Goal: Task Accomplishment & Management: Use online tool/utility

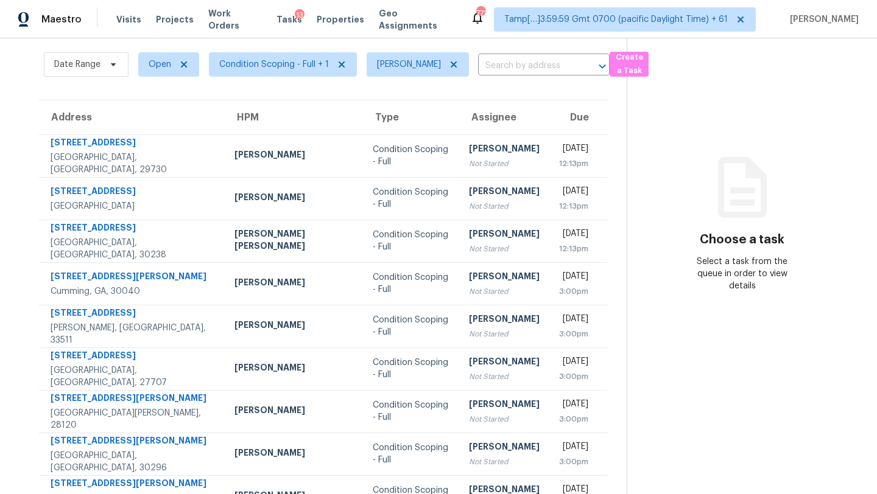
scroll to position [28, 0]
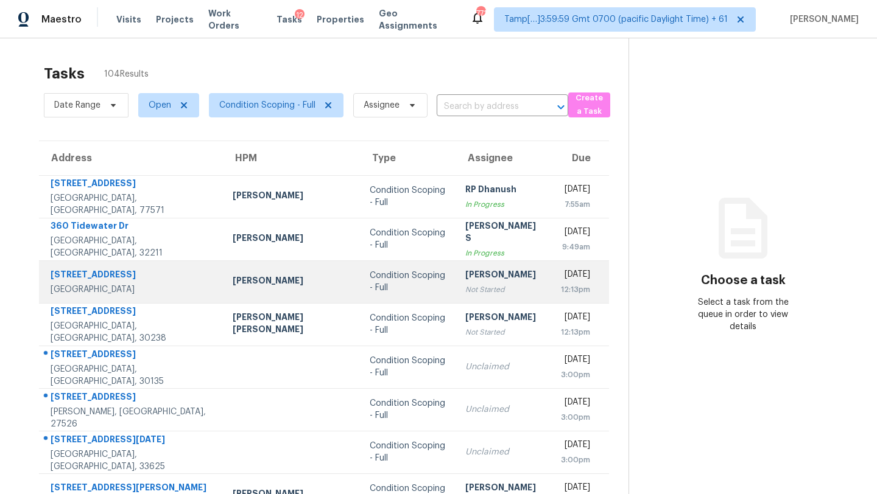
click at [455, 285] on td "Rajesh M Not Started" at bounding box center [502, 282] width 95 height 43
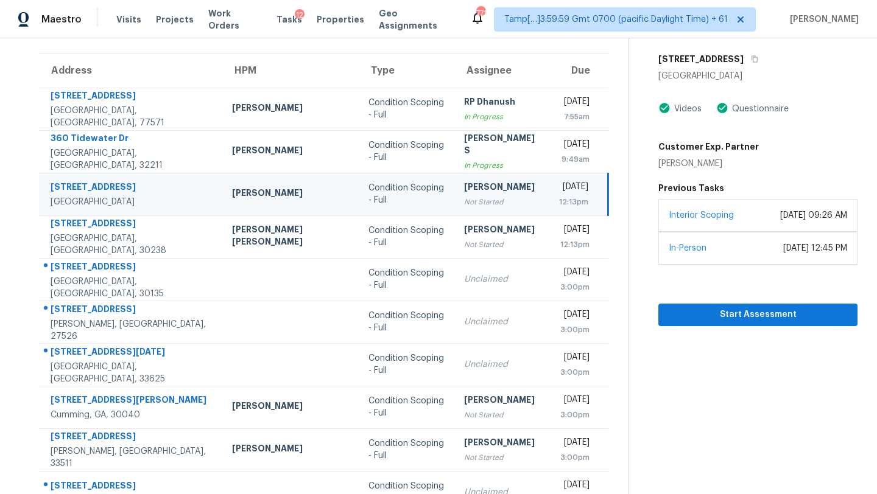
scroll to position [70, 0]
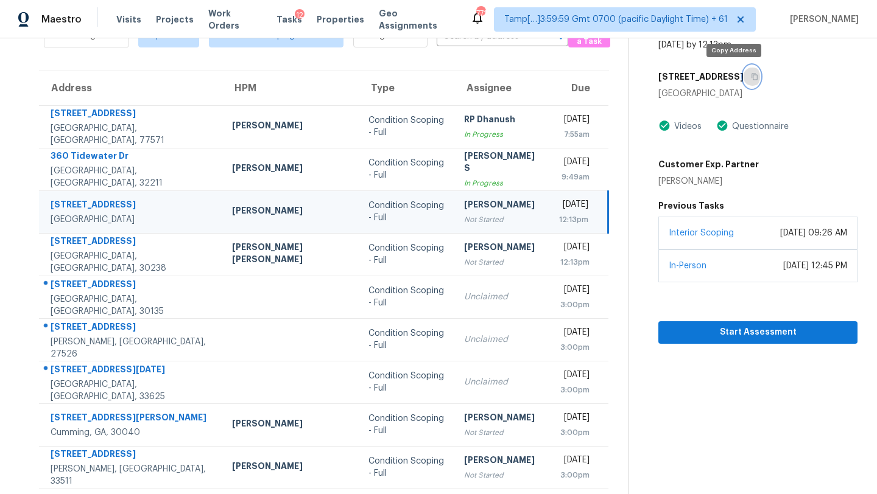
click at [743, 75] on button "button" at bounding box center [751, 77] width 16 height 22
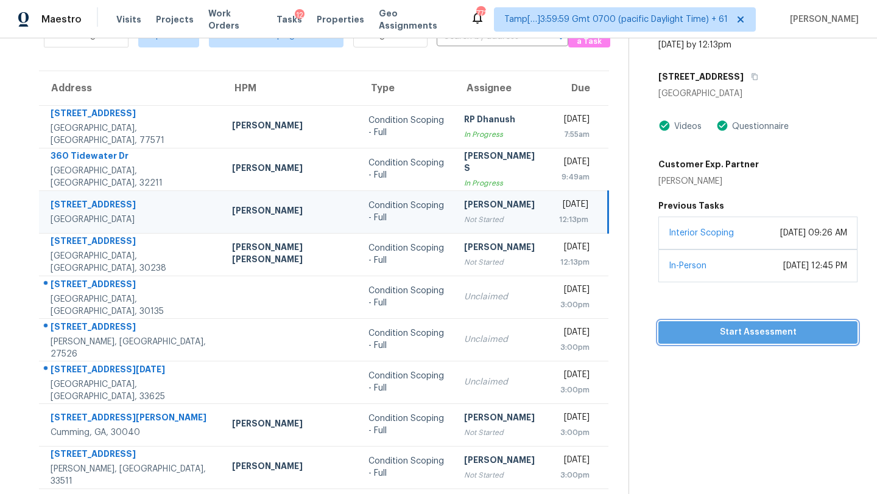
click at [689, 328] on span "Start Assessment" at bounding box center [758, 332] width 180 height 15
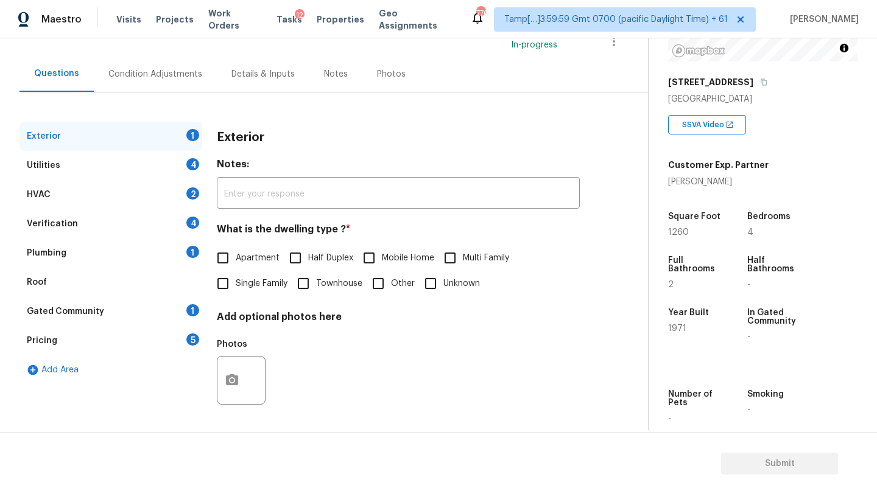
scroll to position [92, 0]
click at [69, 346] on div "Pricing 5" at bounding box center [110, 340] width 183 height 29
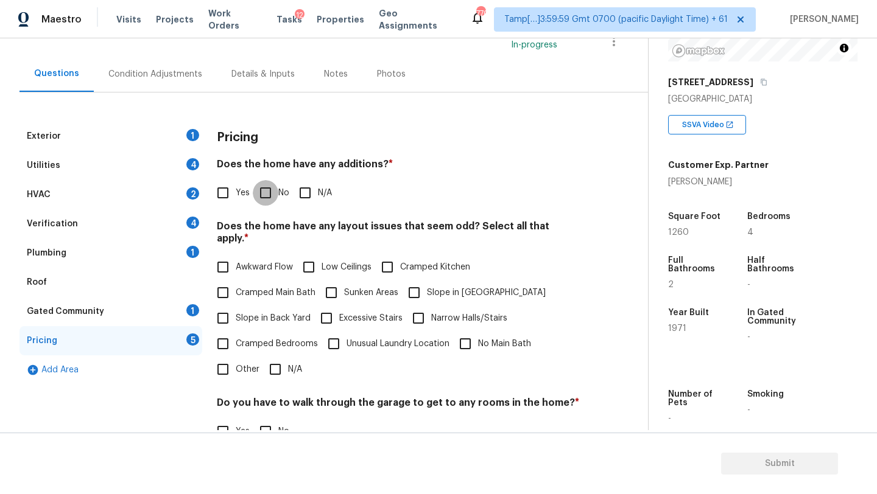
click at [268, 181] on input "No" at bounding box center [266, 193] width 26 height 26
checkbox input "true"
click at [419, 284] on input "Slope in Front Yard" at bounding box center [414, 293] width 26 height 26
checkbox input "true"
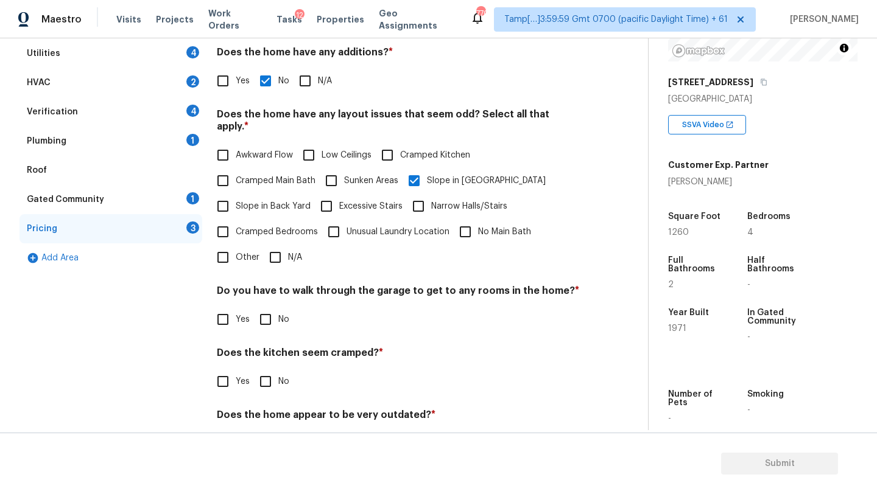
click at [266, 316] on input "No" at bounding box center [266, 320] width 26 height 26
checkbox input "true"
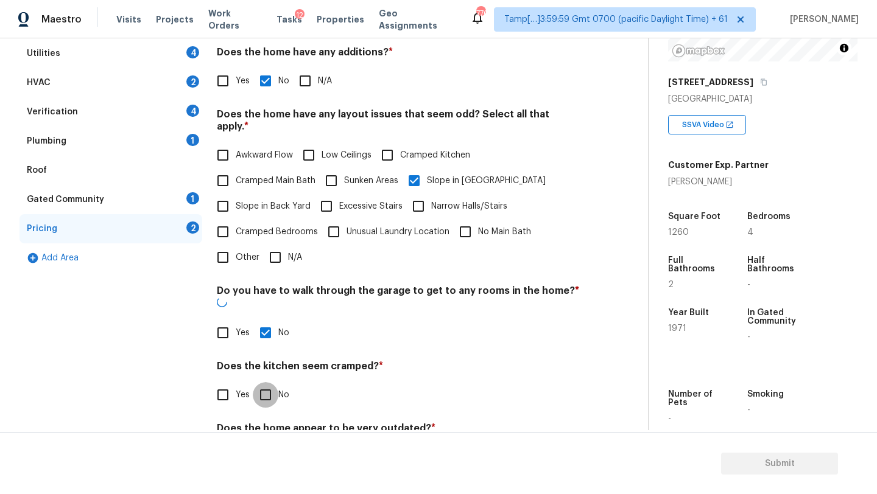
click at [266, 382] on input "No" at bounding box center [266, 395] width 26 height 26
checkbox input "true"
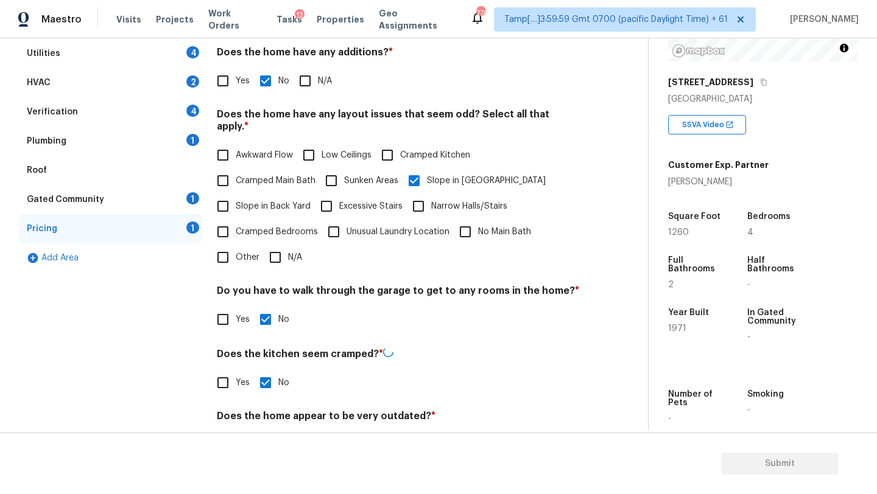
scroll to position [237, 0]
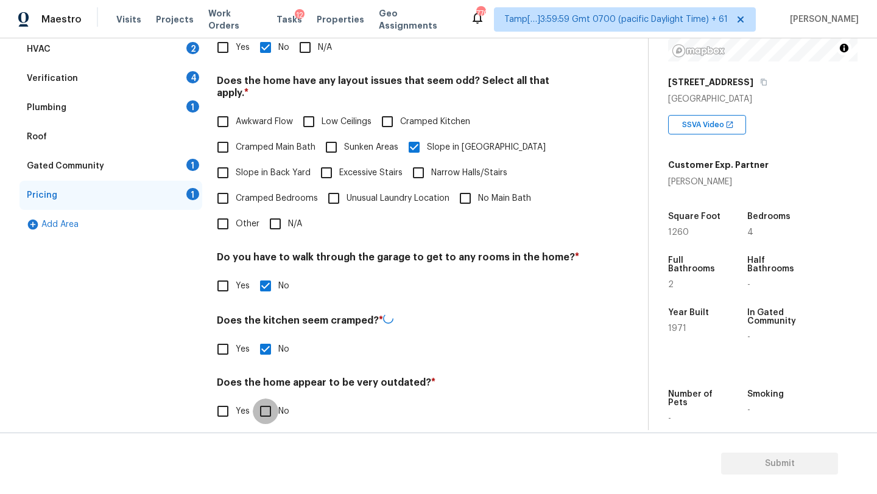
click at [270, 402] on input "No" at bounding box center [266, 412] width 26 height 26
checkbox input "true"
click at [112, 170] on div "Gated Community 1" at bounding box center [110, 167] width 183 height 29
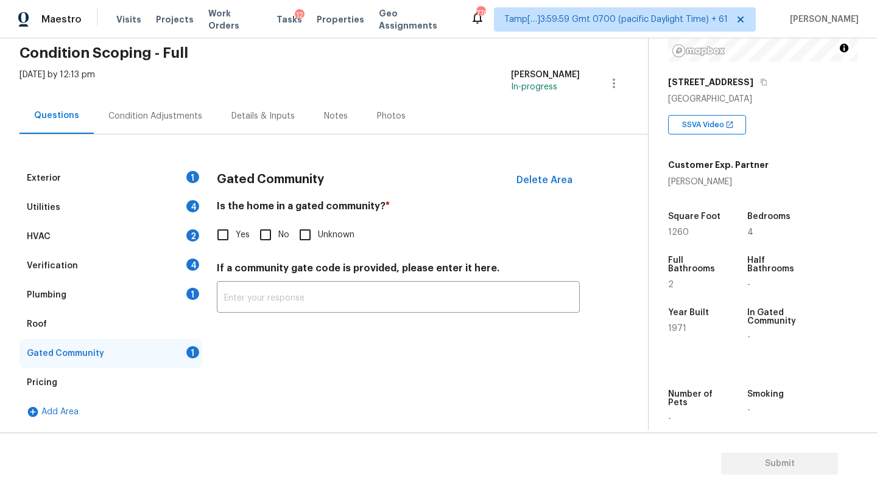
scroll to position [50, 0]
click at [274, 228] on input "No" at bounding box center [266, 235] width 26 height 26
checkbox input "true"
click at [97, 325] on div "Roof" at bounding box center [110, 324] width 183 height 29
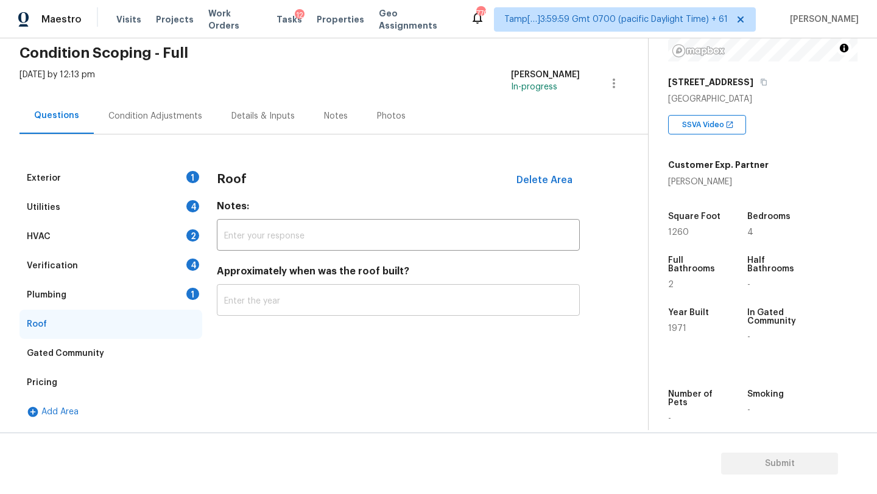
click at [306, 293] on input "text" at bounding box center [398, 301] width 363 height 29
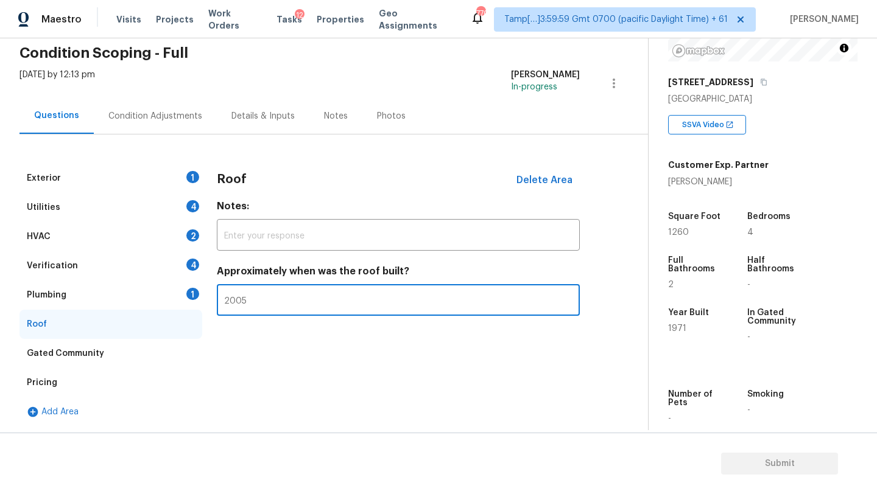
type input "2005"
click at [85, 296] on div "Plumbing 1" at bounding box center [110, 295] width 183 height 29
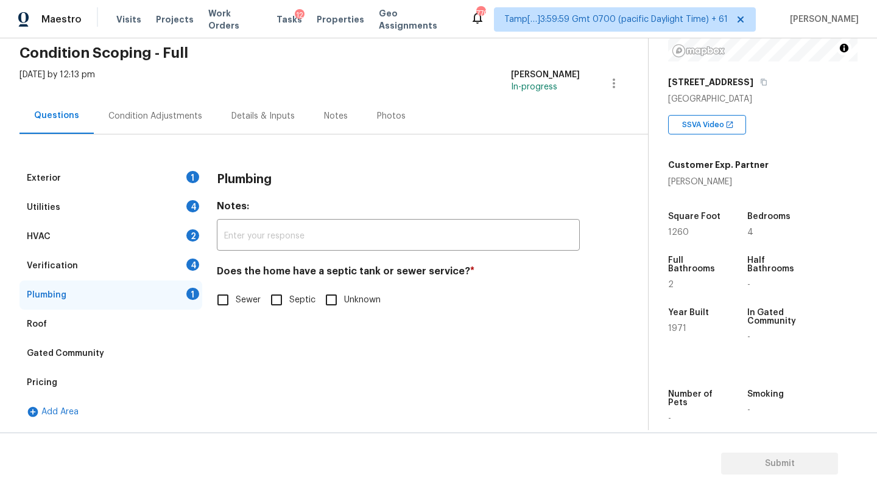
click at [242, 305] on span "Sewer" at bounding box center [248, 300] width 25 height 13
click at [236, 305] on input "Sewer" at bounding box center [223, 300] width 26 height 26
checkbox input "true"
click at [154, 264] on div "Verification 4" at bounding box center [110, 265] width 183 height 29
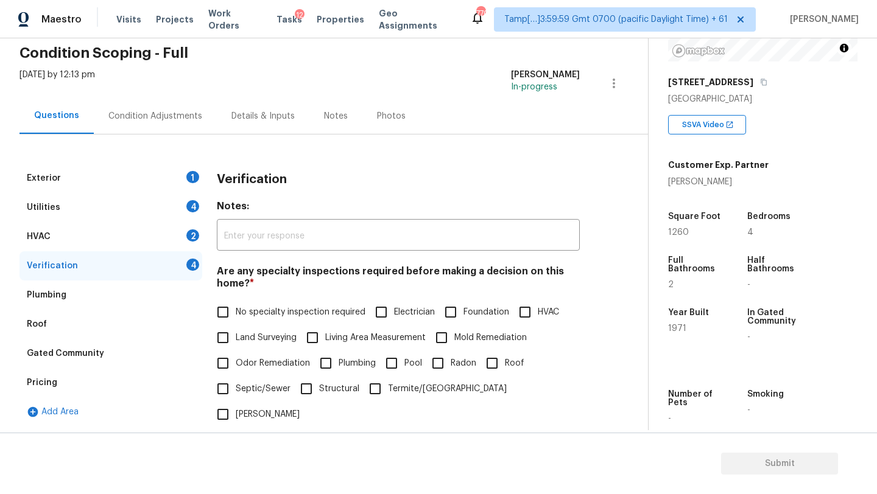
click at [247, 308] on span "No specialty inspection required" at bounding box center [301, 312] width 130 height 13
click at [236, 308] on input "No specialty inspection required" at bounding box center [223, 313] width 26 height 26
checkbox input "true"
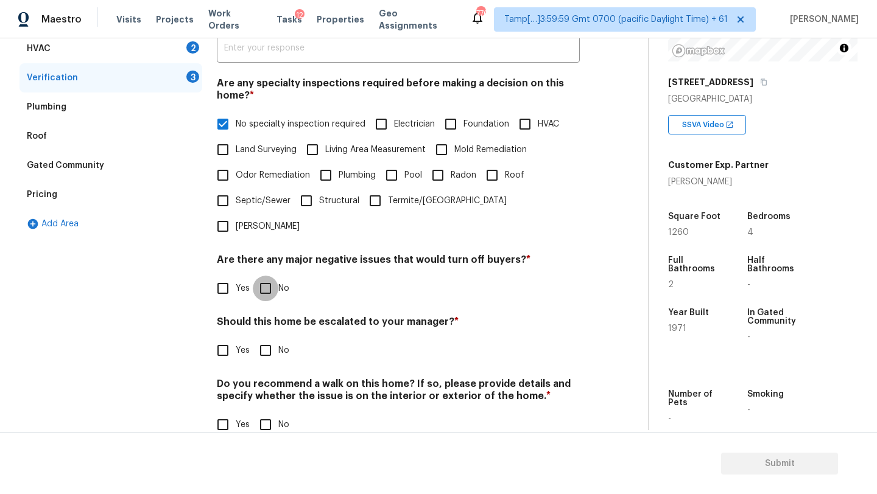
click at [265, 276] on input "No" at bounding box center [266, 289] width 26 height 26
checkbox input "true"
click at [265, 339] on input "No" at bounding box center [266, 352] width 26 height 26
checkbox input "true"
click at [265, 413] on input "No" at bounding box center [266, 426] width 26 height 26
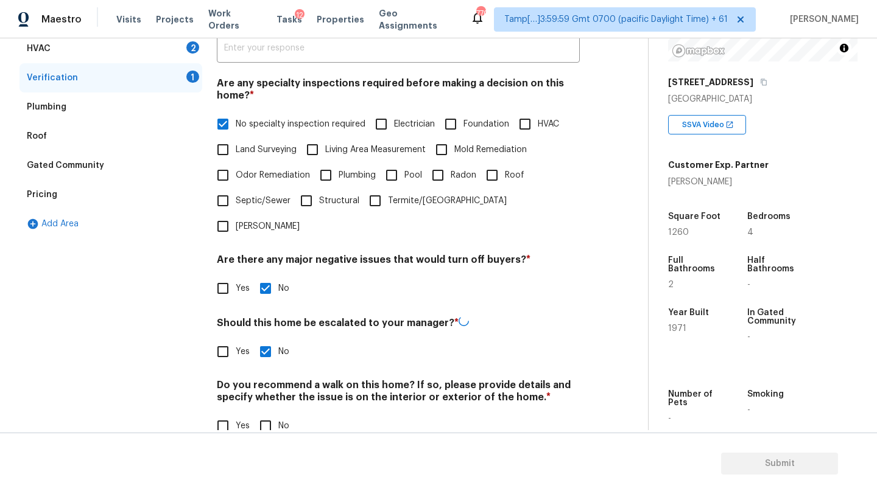
checkbox input "true"
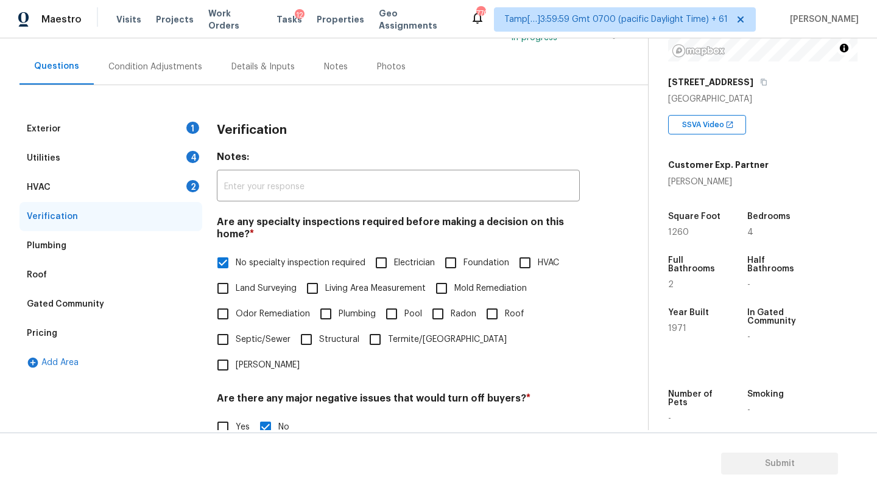
scroll to position [88, 0]
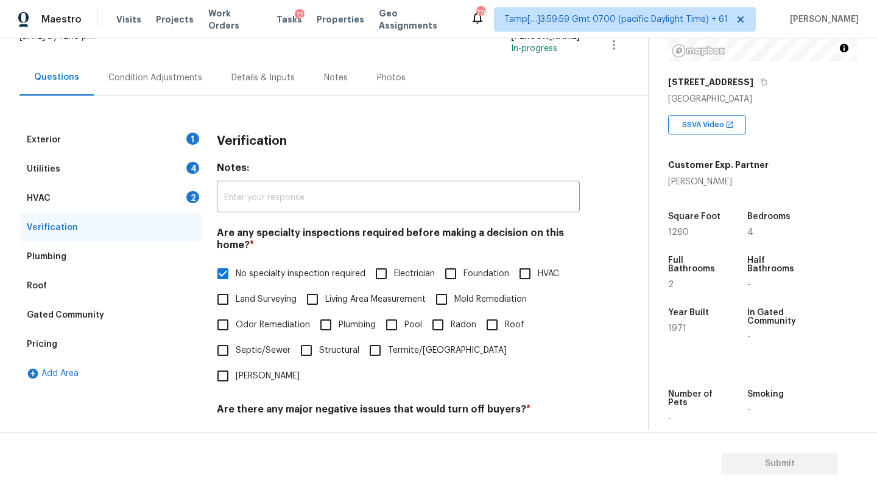
click at [62, 200] on div "HVAC 2" at bounding box center [110, 198] width 183 height 29
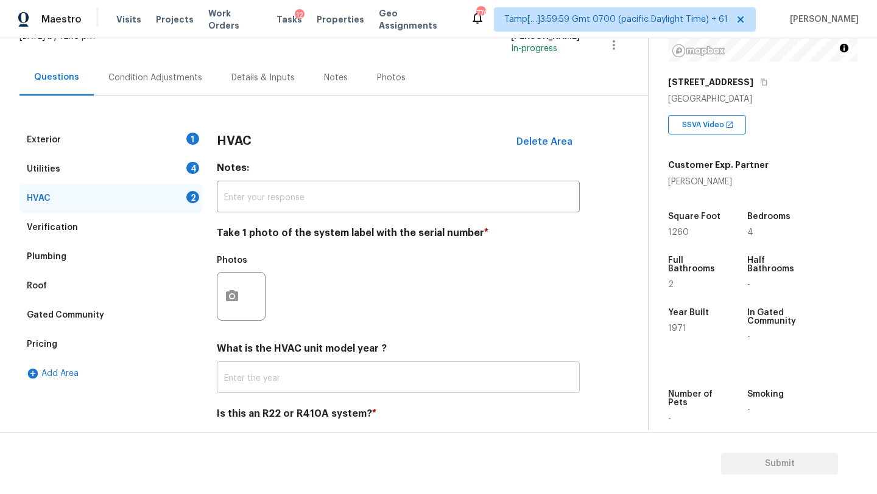
click at [267, 382] on input "text" at bounding box center [398, 379] width 363 height 29
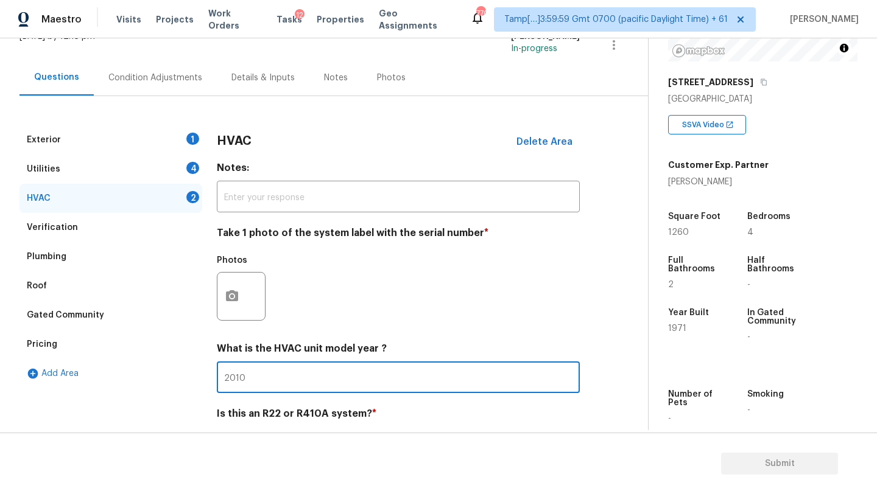
scroll to position [132, 0]
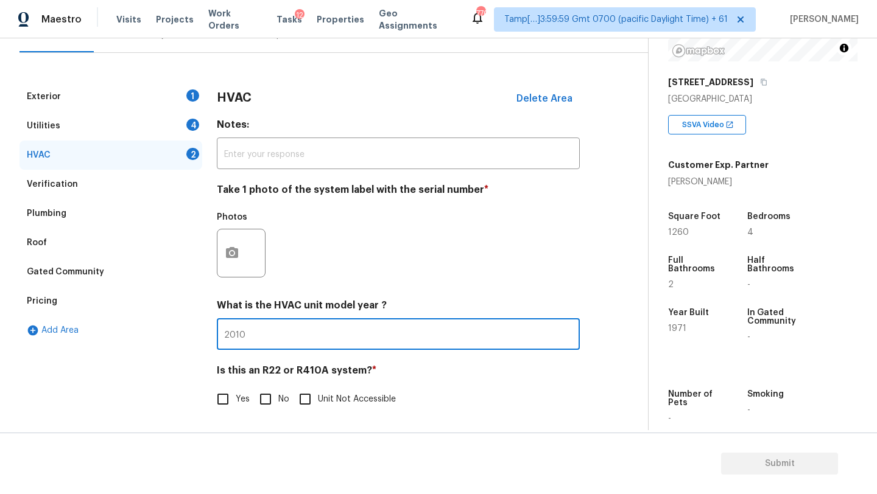
type input "2010"
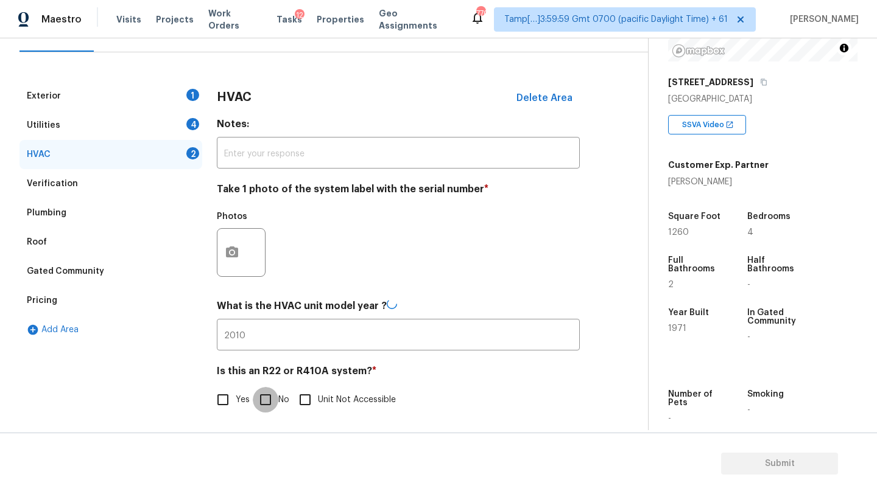
click at [272, 397] on input "No" at bounding box center [266, 400] width 26 height 26
checkbox input "true"
click at [119, 124] on div "Utilities 4" at bounding box center [110, 125] width 183 height 29
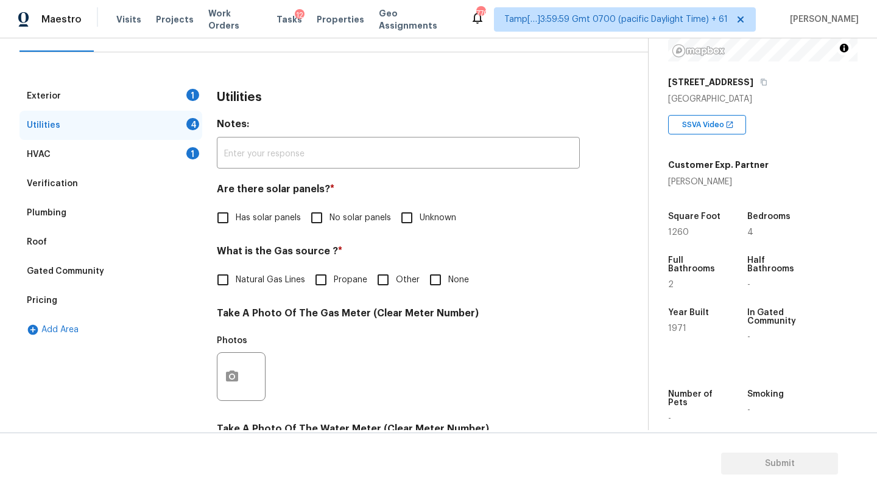
click at [317, 220] on input "No solar panels" at bounding box center [317, 218] width 26 height 26
checkbox input "true"
click at [254, 286] on span "Natural Gas Lines" at bounding box center [270, 281] width 69 height 13
click at [236, 286] on input "Natural Gas Lines" at bounding box center [223, 281] width 26 height 26
checkbox input "true"
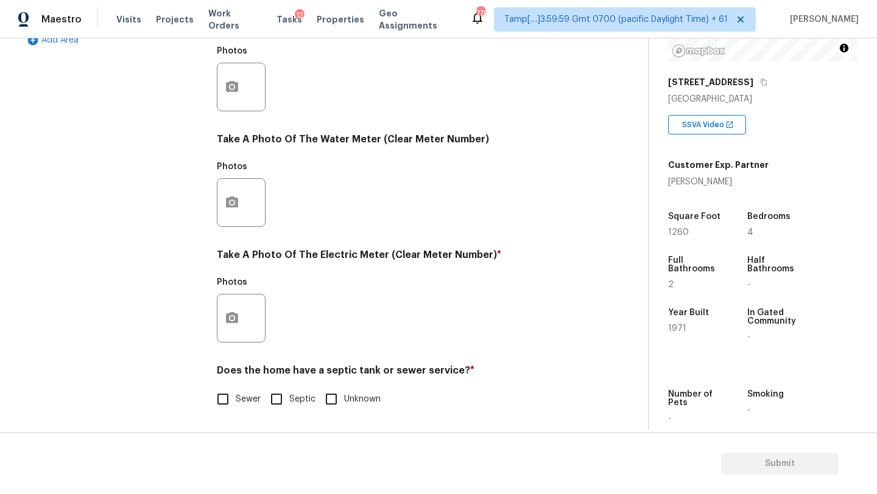
click at [228, 409] on input "Sewer" at bounding box center [223, 400] width 26 height 26
checkbox input "true"
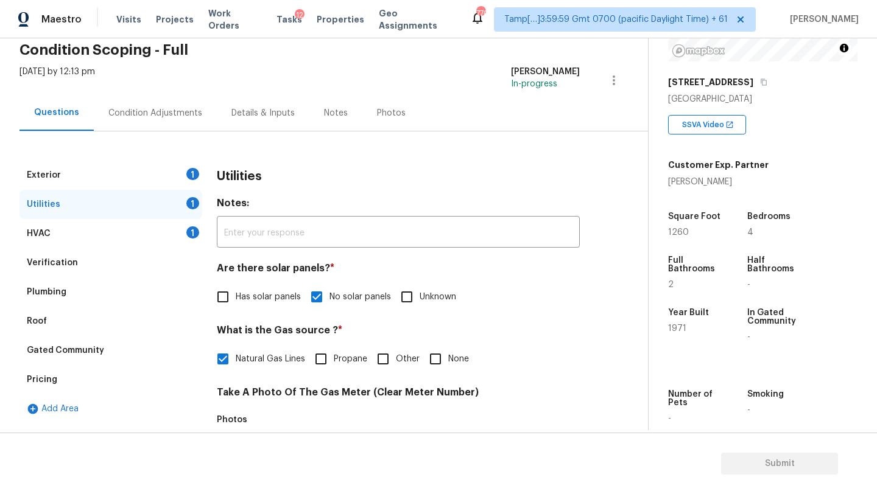
scroll to position [0, 0]
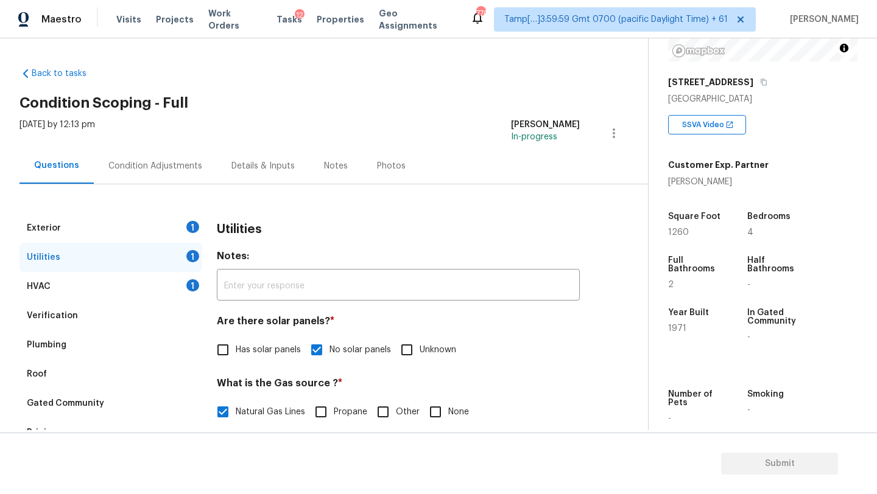
click at [177, 215] on div "Exterior 1" at bounding box center [110, 228] width 183 height 29
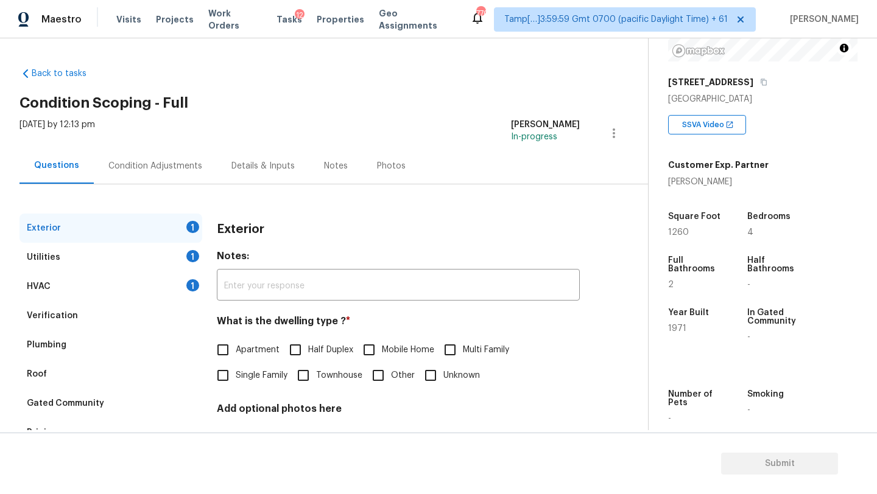
click at [236, 376] on span "Single Family" at bounding box center [262, 376] width 52 height 13
click at [236, 376] on input "Single Family" at bounding box center [223, 376] width 26 height 26
checkbox input "true"
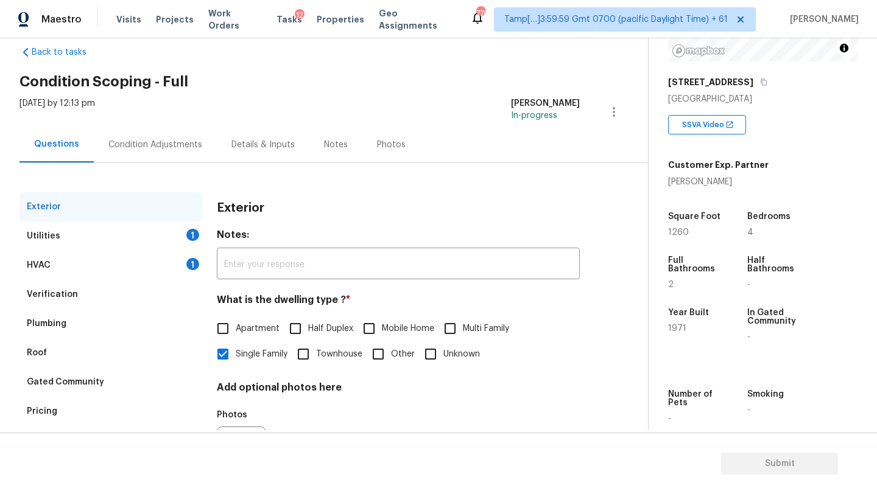
click at [126, 156] on div "Condition Adjustments" at bounding box center [155, 145] width 123 height 36
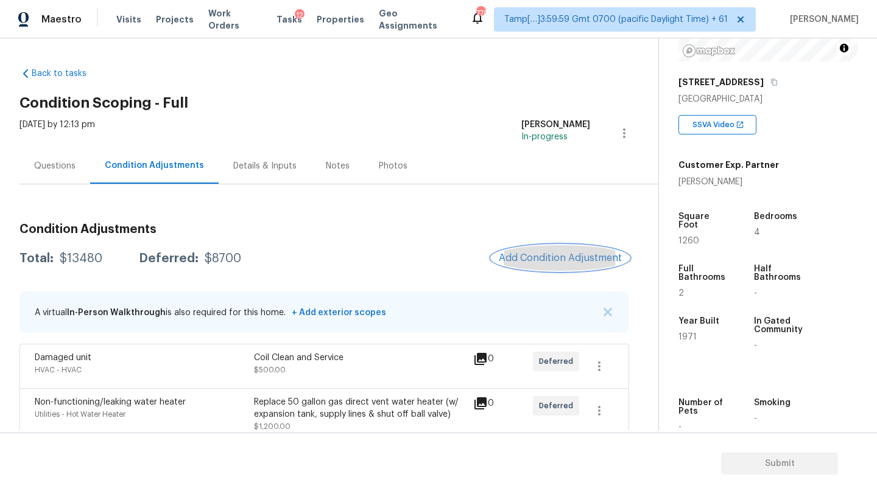
click at [526, 258] on span "Add Condition Adjustment" at bounding box center [560, 258] width 123 height 11
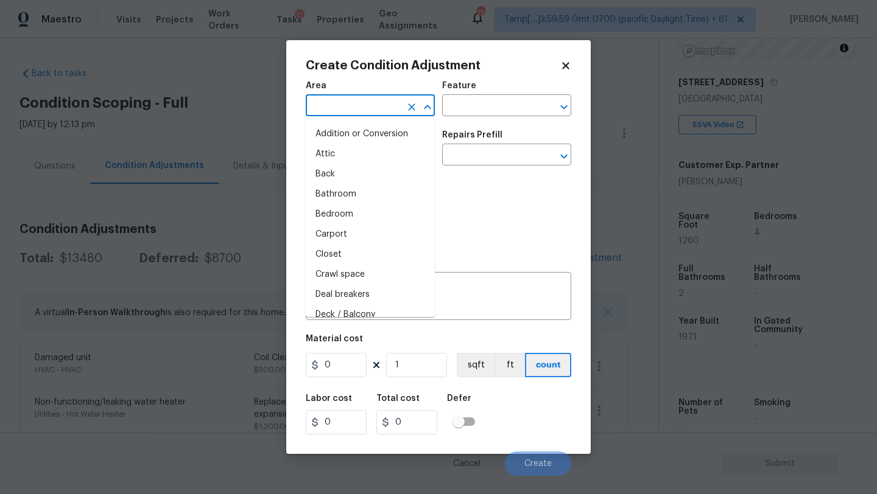
click at [355, 102] on input "text" at bounding box center [353, 106] width 95 height 19
type input "ex"
click at [366, 158] on li "Attic" at bounding box center [370, 154] width 129 height 20
type input "Attic"
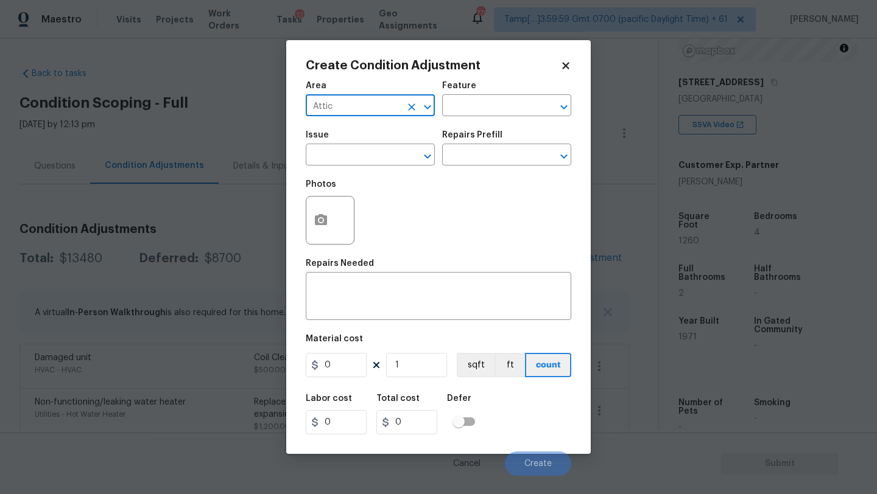
click at [414, 103] on icon "Clear" at bounding box center [411, 106] width 7 height 7
click at [399, 103] on input "e" at bounding box center [353, 106] width 95 height 19
click at [384, 153] on li "Exterior Overall" at bounding box center [370, 154] width 129 height 20
type input "Exterior Overall"
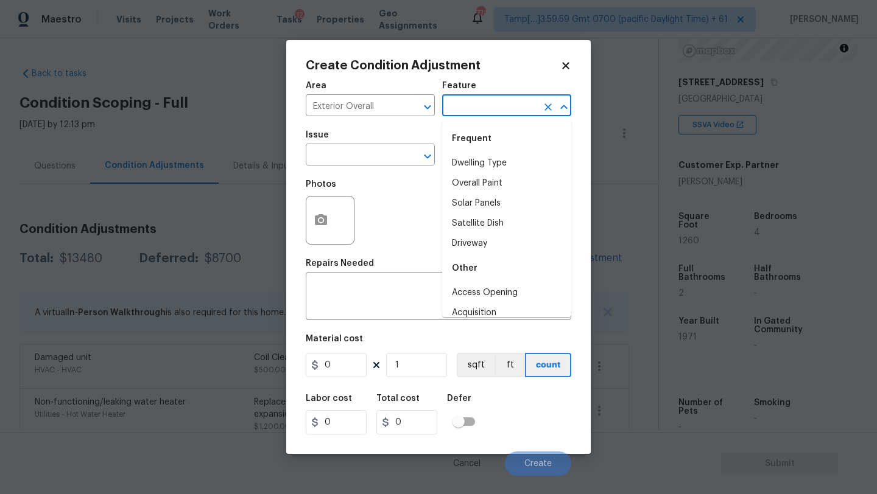
click at [494, 108] on input "text" at bounding box center [489, 106] width 95 height 19
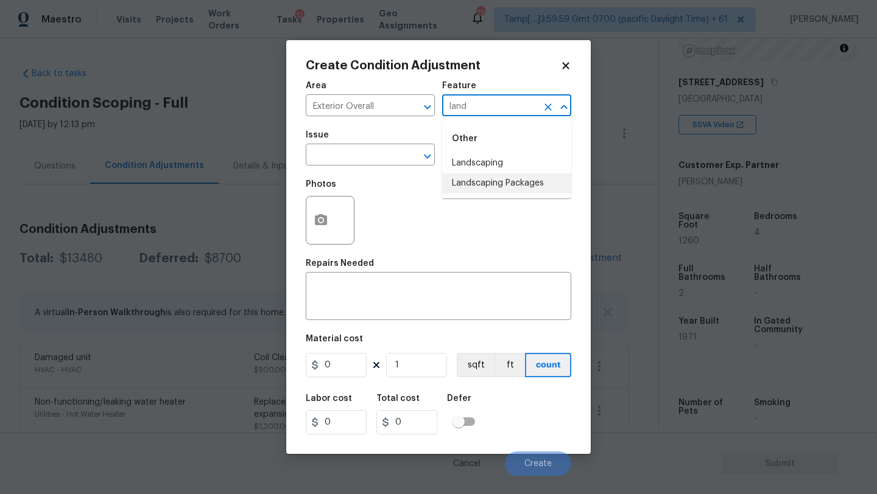
click at [482, 180] on li "Landscaping Packages" at bounding box center [506, 183] width 129 height 20
type input "Landscaping Packages"
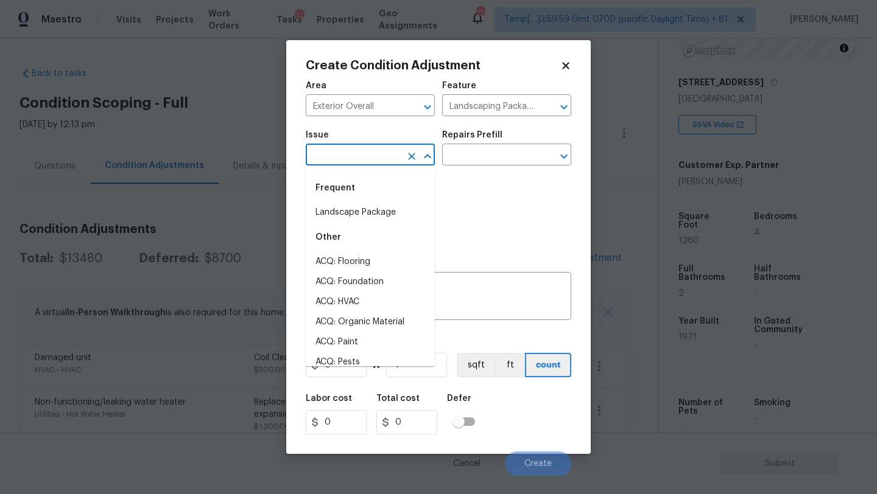
click at [352, 158] on input "text" at bounding box center [353, 156] width 95 height 19
click at [350, 217] on li "Landscape Package" at bounding box center [370, 213] width 129 height 20
type input "Landscape Package"
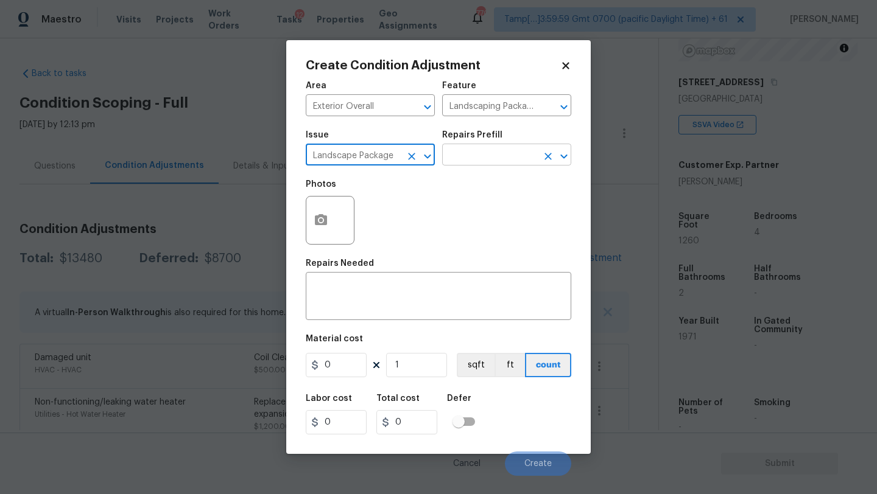
click at [503, 160] on input "text" at bounding box center [489, 156] width 95 height 19
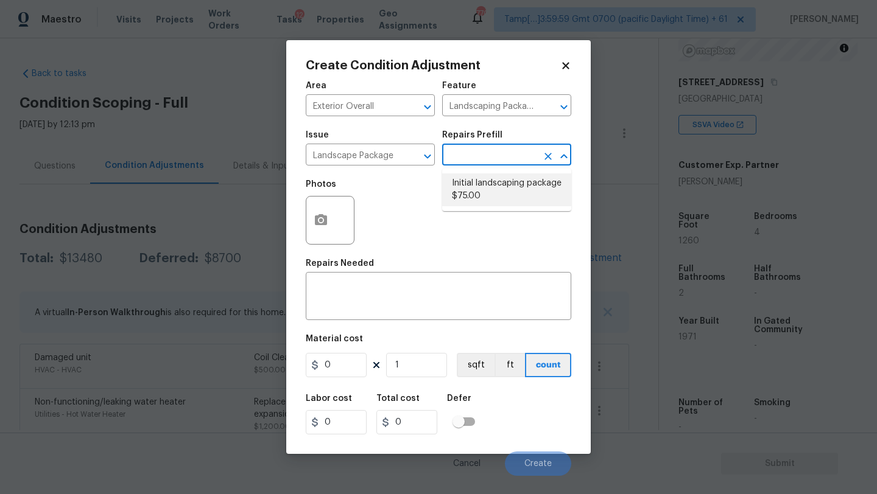
click at [500, 188] on li "Initial landscaping package $75.00" at bounding box center [506, 189] width 129 height 33
type input "Home Readiness Packages"
type textarea "Mowing of grass up to 6" in height. Mow, edge along driveways & sidewalks, trim…"
type input "75"
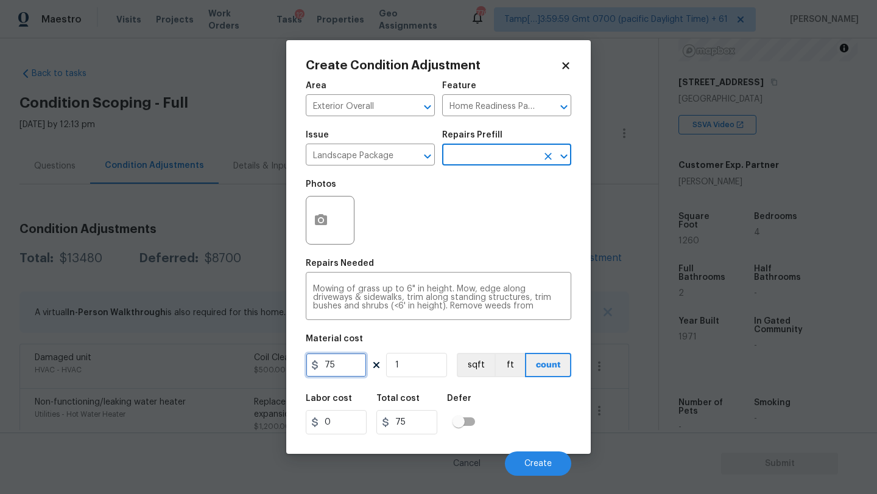
click at [357, 357] on input "75" at bounding box center [336, 365] width 61 height 24
type input "750"
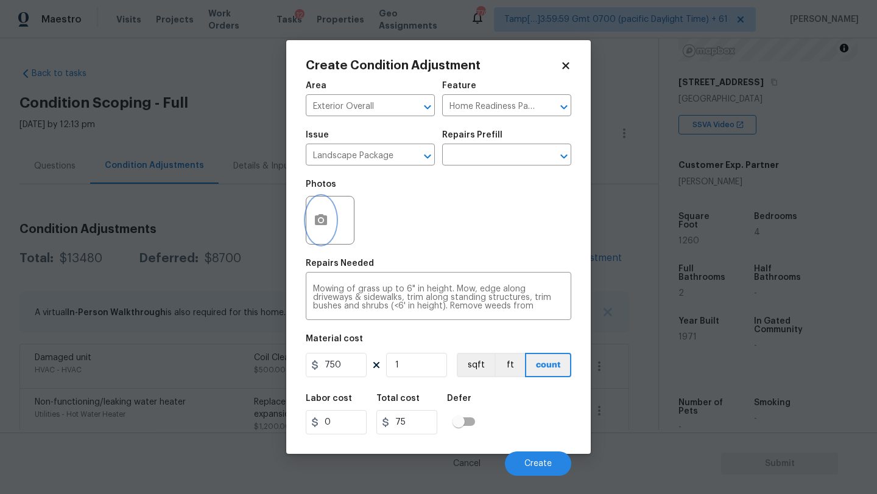
type input "750"
click at [324, 223] on icon "button" at bounding box center [321, 219] width 12 height 11
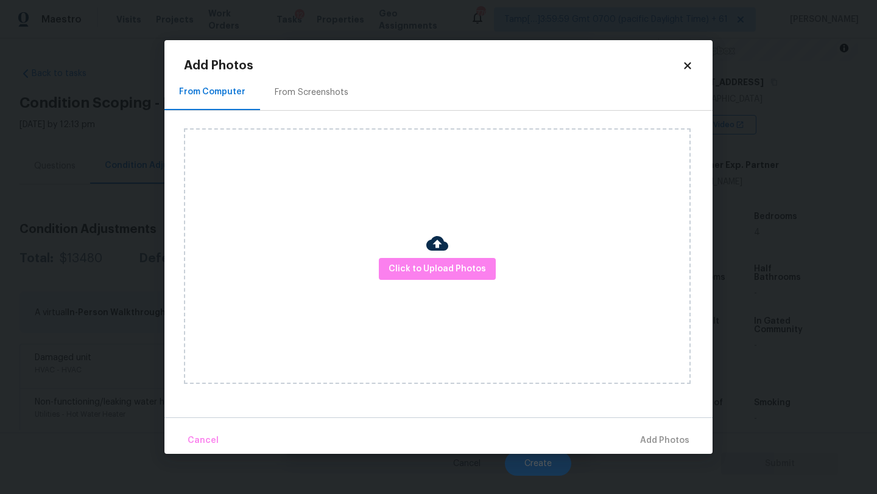
click at [317, 101] on div "From Screenshots" at bounding box center [311, 92] width 103 height 36
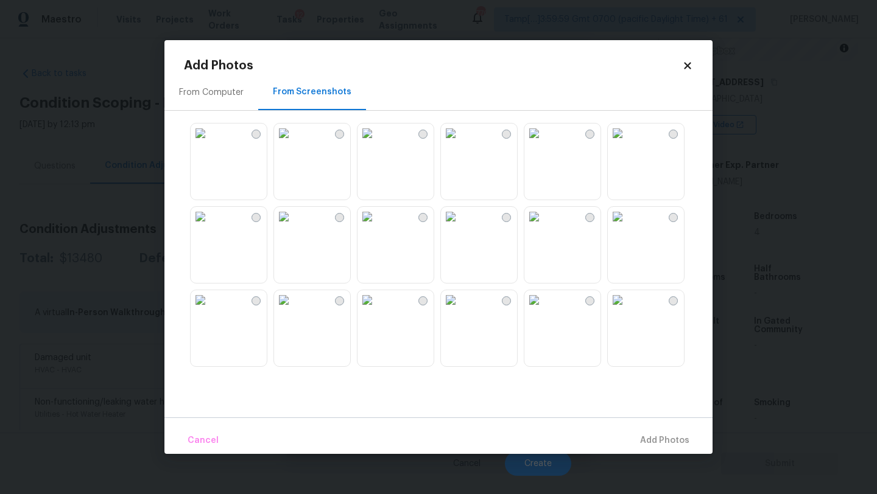
click at [460, 310] on img at bounding box center [450, 299] width 19 height 19
click at [210, 310] on img at bounding box center [200, 299] width 19 height 19
click at [544, 143] on img at bounding box center [533, 133] width 19 height 19
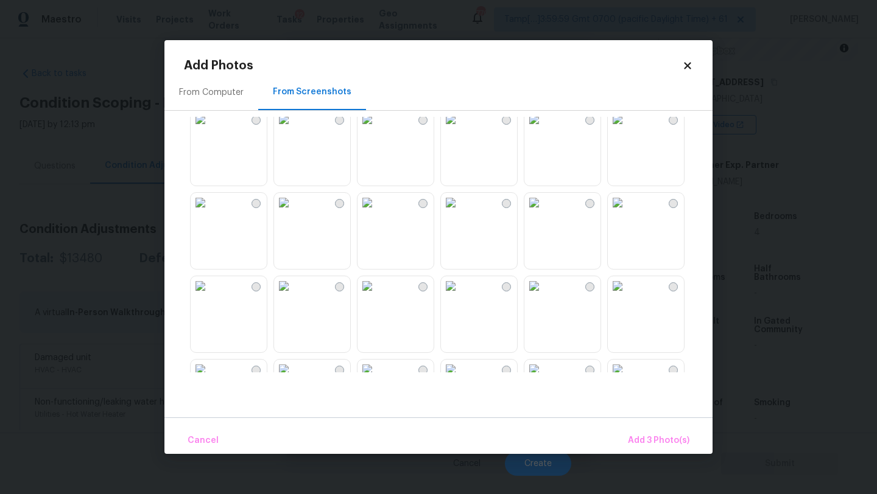
scroll to position [689, 0]
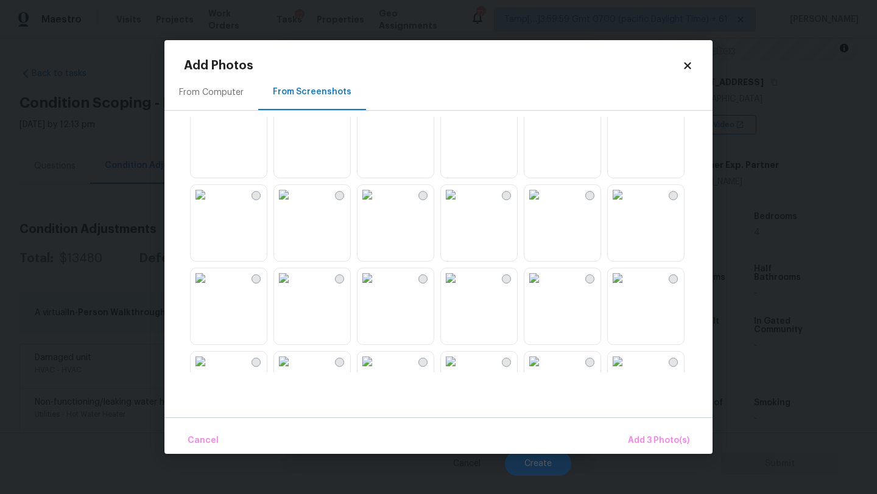
click at [627, 205] on img at bounding box center [617, 194] width 19 height 19
click at [210, 288] on img at bounding box center [200, 277] width 19 height 19
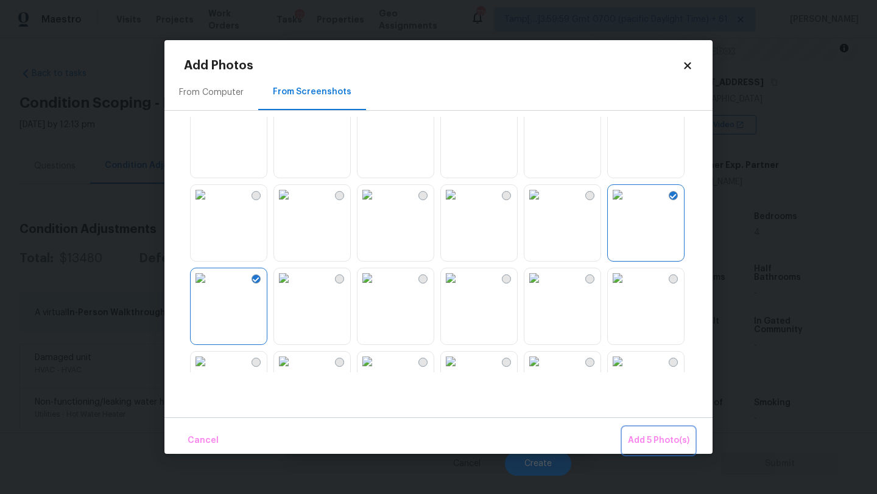
click at [643, 441] on span "Add 5 Photo(s)" at bounding box center [658, 440] width 61 height 15
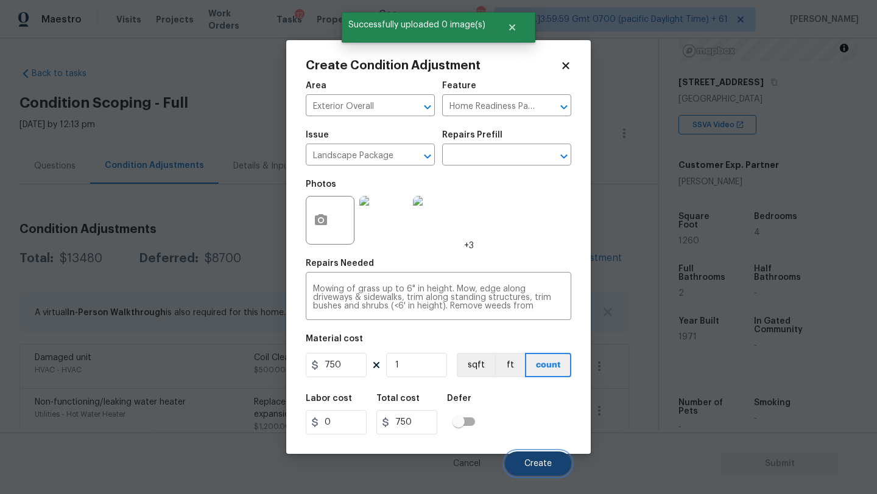
click at [544, 460] on span "Create" at bounding box center [537, 464] width 27 height 9
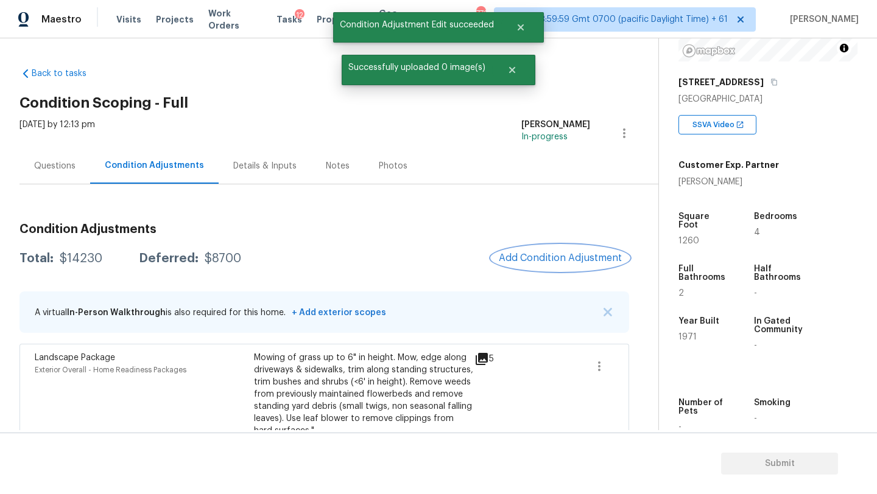
click at [568, 267] on button "Add Condition Adjustment" at bounding box center [560, 258] width 138 height 26
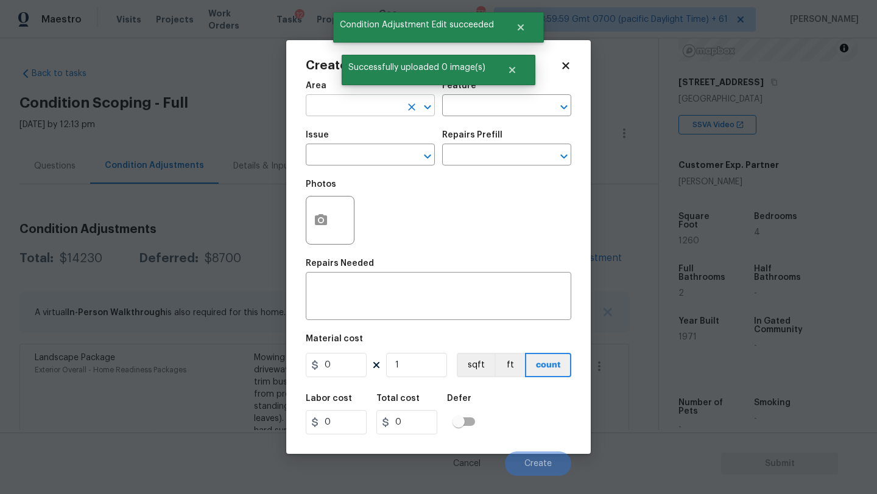
click at [354, 105] on input "text" at bounding box center [353, 106] width 95 height 19
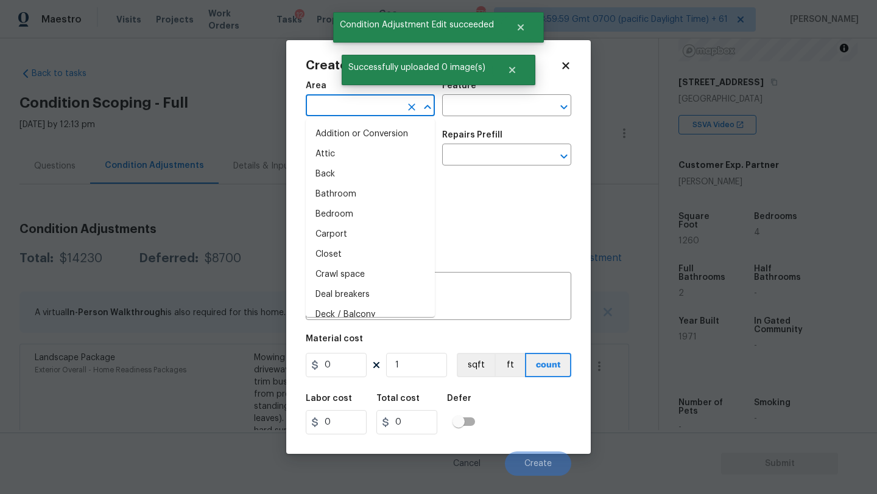
type input "e"
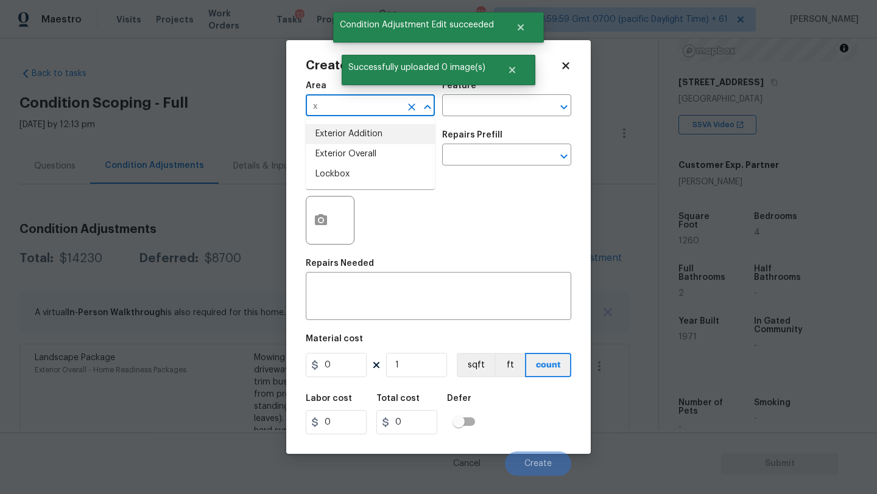
click at [365, 146] on li "Exterior Overall" at bounding box center [370, 154] width 129 height 20
type input "Exterior Overall"
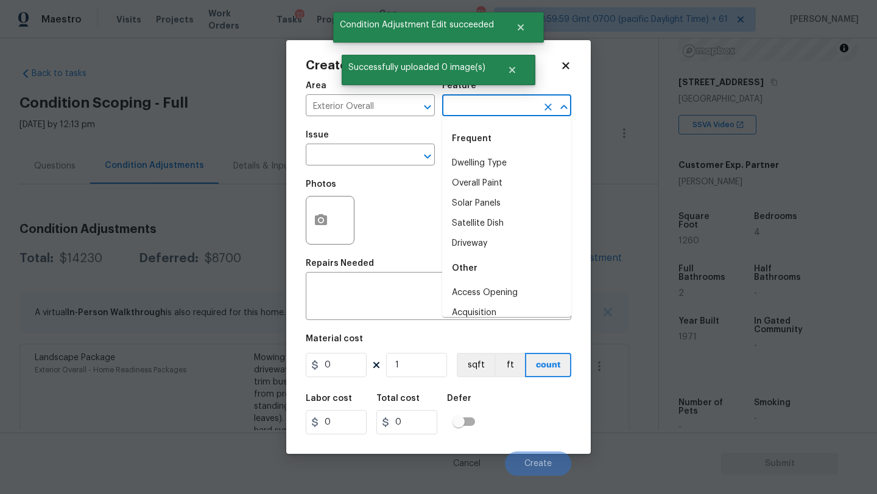
click at [506, 103] on input "text" at bounding box center [489, 106] width 95 height 19
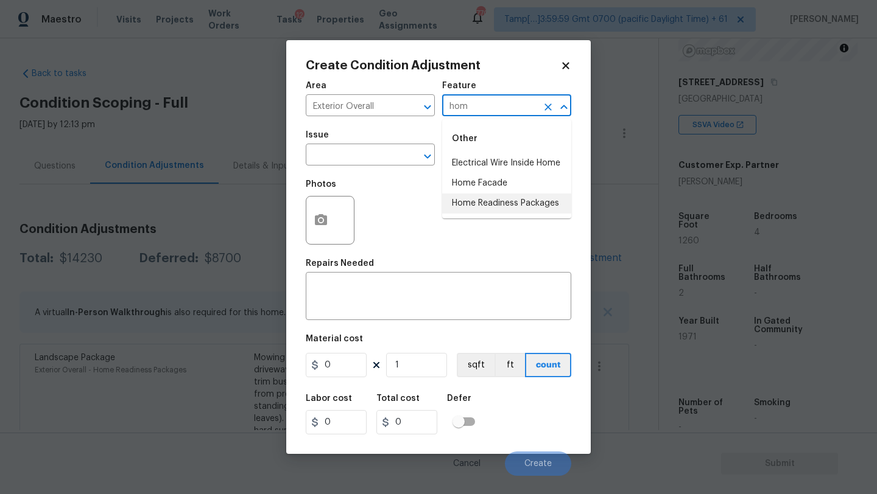
click at [508, 195] on li "Home Readiness Packages" at bounding box center [506, 204] width 129 height 20
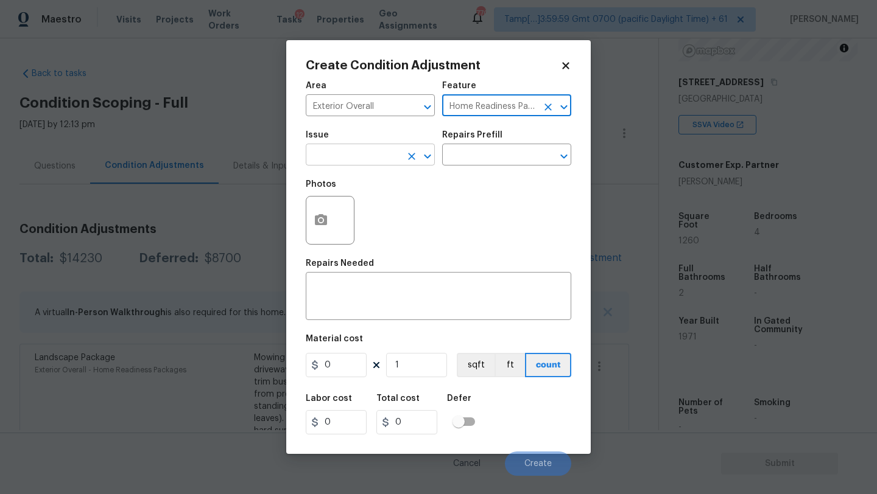
type input "Home Readiness Packages"
click at [388, 156] on input "text" at bounding box center [353, 156] width 95 height 19
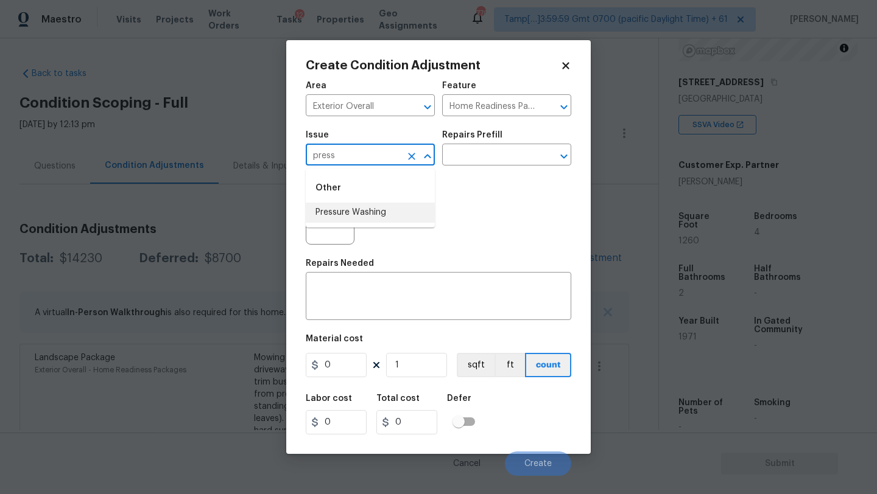
click at [391, 212] on li "Pressure Washing" at bounding box center [370, 213] width 129 height 20
type input "Pressure Washing"
click at [497, 159] on input "text" at bounding box center [489, 156] width 95 height 19
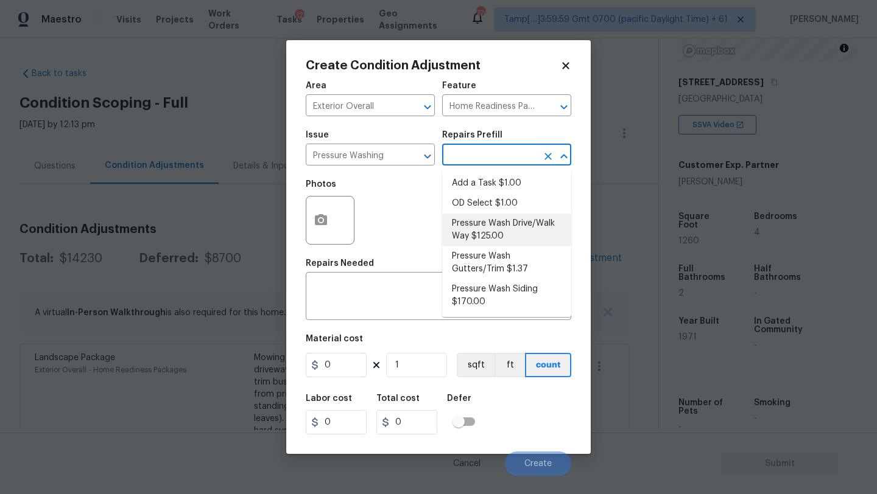
click at [486, 214] on li "Pressure Wash Drive/Walk Way $125.00" at bounding box center [506, 230] width 129 height 33
type input "Siding"
type textarea "Pressure wash the driveways/walkways as directed by the PM. Ensure that all deb…"
type input "125"
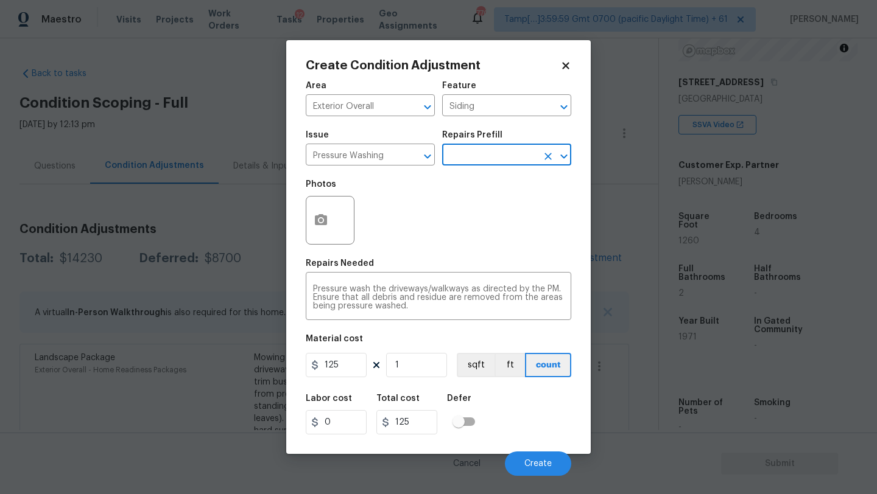
click at [337, 351] on figure "Material cost 125 1 sqft ft count" at bounding box center [438, 357] width 265 height 45
click at [337, 356] on input "125" at bounding box center [336, 365] width 61 height 24
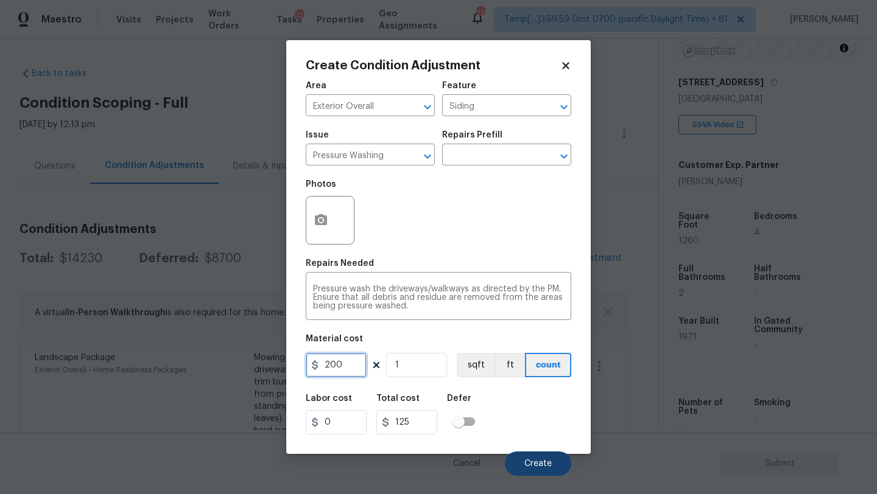
type input "200"
click at [541, 466] on span "Create" at bounding box center [537, 464] width 27 height 9
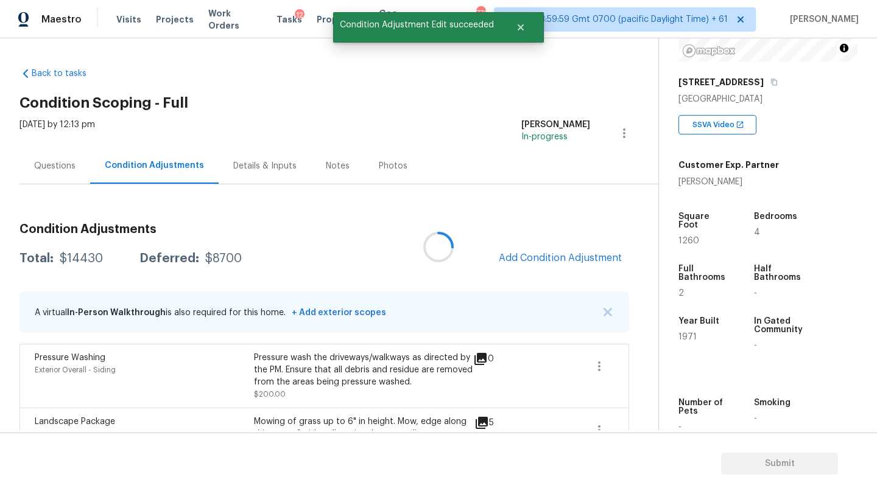
click at [539, 263] on div at bounding box center [438, 247] width 877 height 494
click at [539, 262] on span "Add Condition Adjustment" at bounding box center [560, 258] width 123 height 11
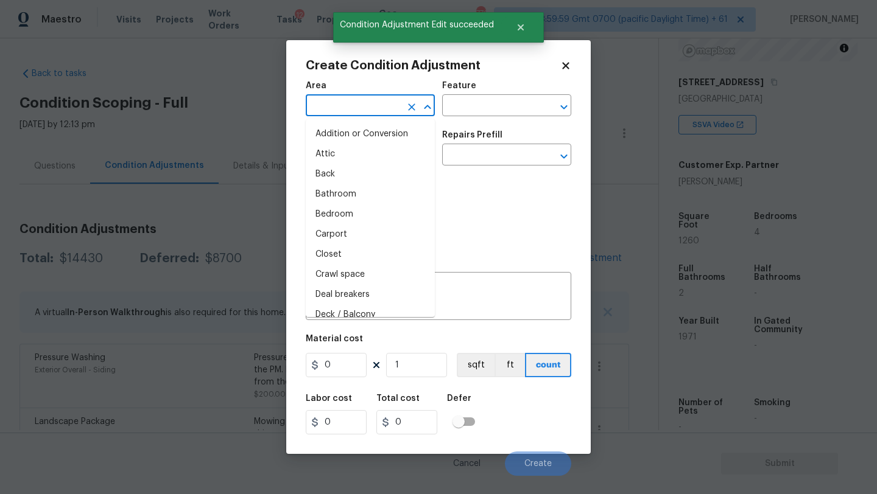
click at [318, 103] on input "text" at bounding box center [353, 106] width 95 height 19
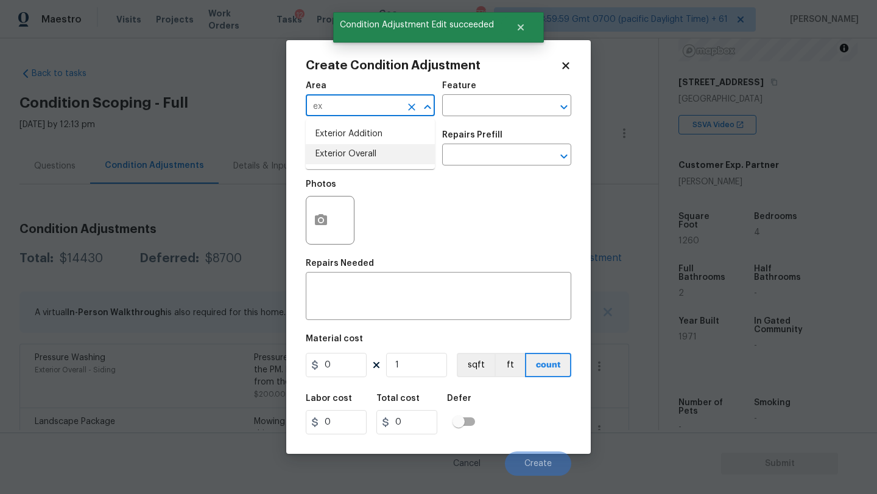
click at [334, 162] on li "Exterior Overall" at bounding box center [370, 154] width 129 height 20
type input "Exterior Overall"
click at [450, 119] on div "Area Exterior Overall ​ Feature ​" at bounding box center [438, 98] width 265 height 49
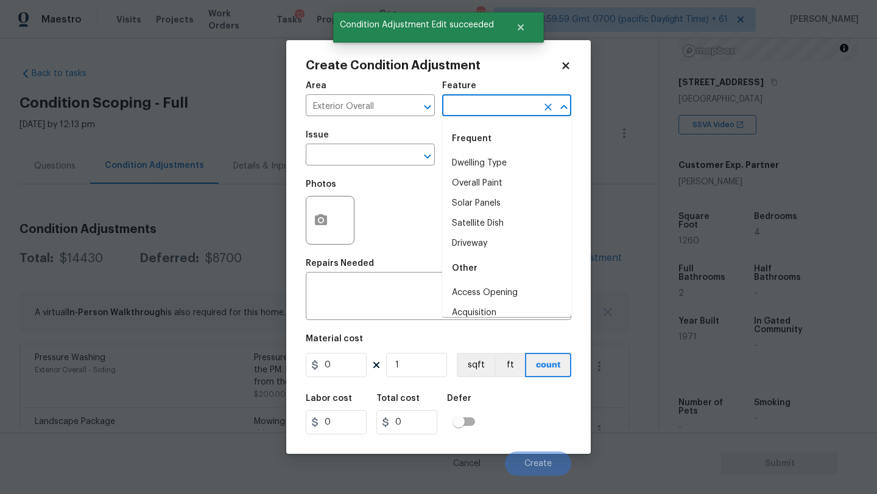
click at [461, 108] on input "text" at bounding box center [489, 106] width 95 height 19
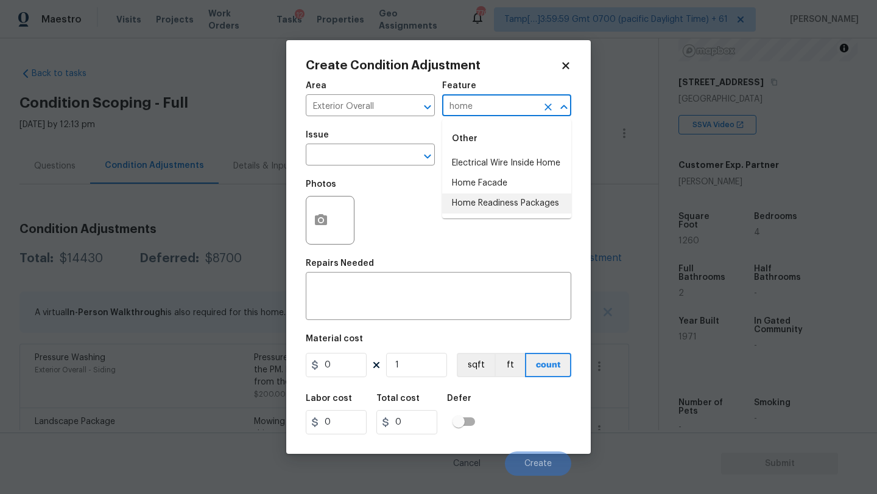
click at [466, 211] on li "Home Readiness Packages" at bounding box center [506, 204] width 129 height 20
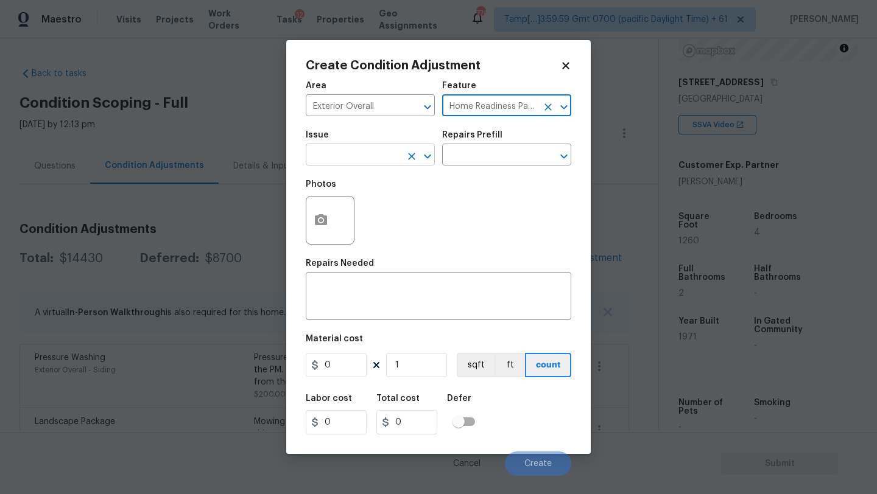
type input "Home Readiness Packages"
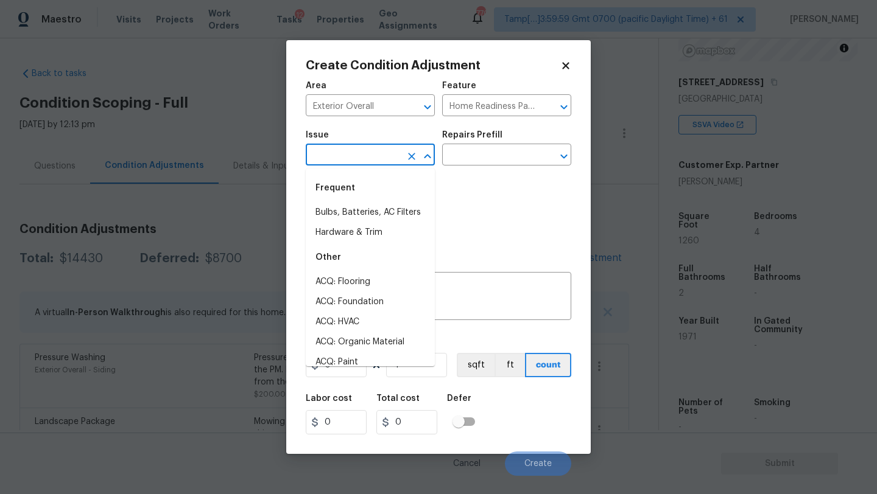
click at [367, 156] on input "text" at bounding box center [353, 156] width 95 height 19
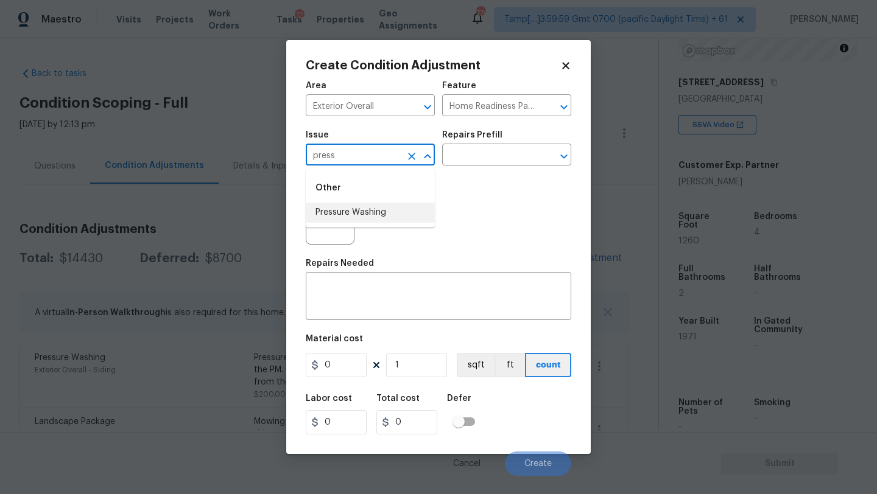
click at [366, 211] on li "Pressure Washing" at bounding box center [370, 213] width 129 height 20
type input "Pressure Washing"
click at [483, 159] on input "text" at bounding box center [489, 156] width 95 height 19
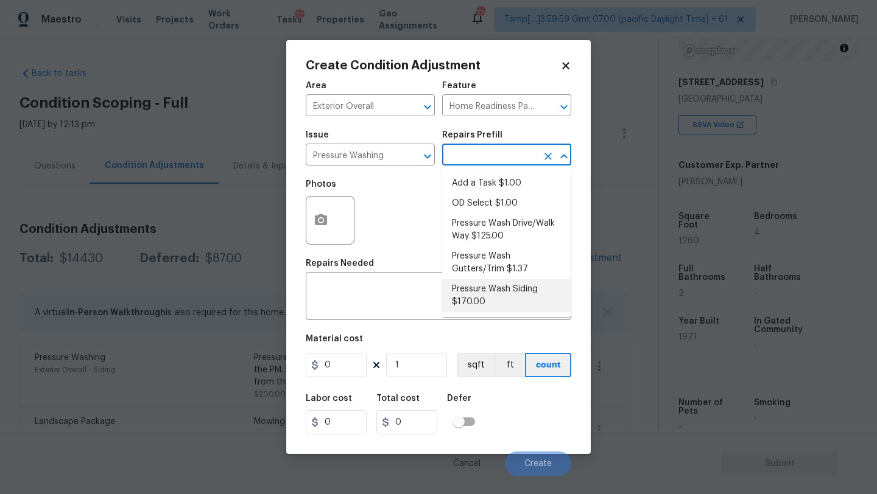
click at [483, 298] on li "Pressure Wash Siding $170.00" at bounding box center [506, 295] width 129 height 33
type input "Siding"
type textarea "Protect areas as needed for pressure washing. Pressure wash the siding on the h…"
type input "170"
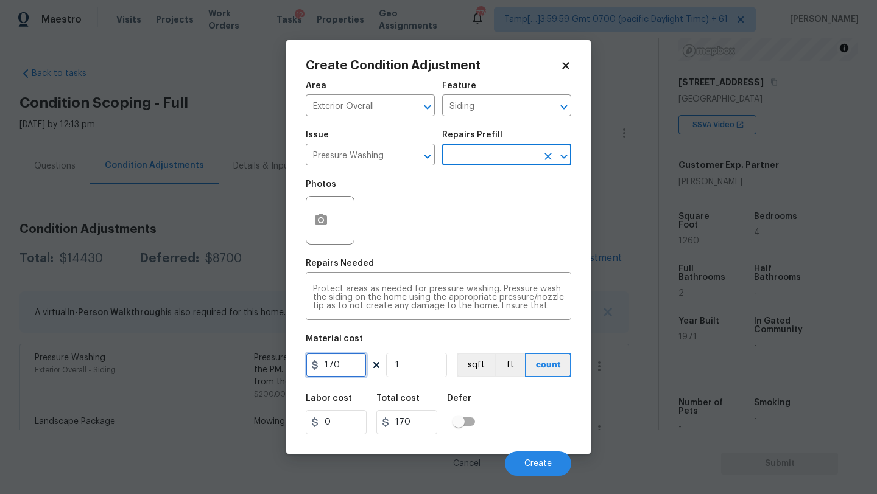
click at [340, 364] on input "170" at bounding box center [336, 365] width 61 height 24
type input "200"
click at [514, 449] on div "Cancel Create" at bounding box center [438, 459] width 265 height 34
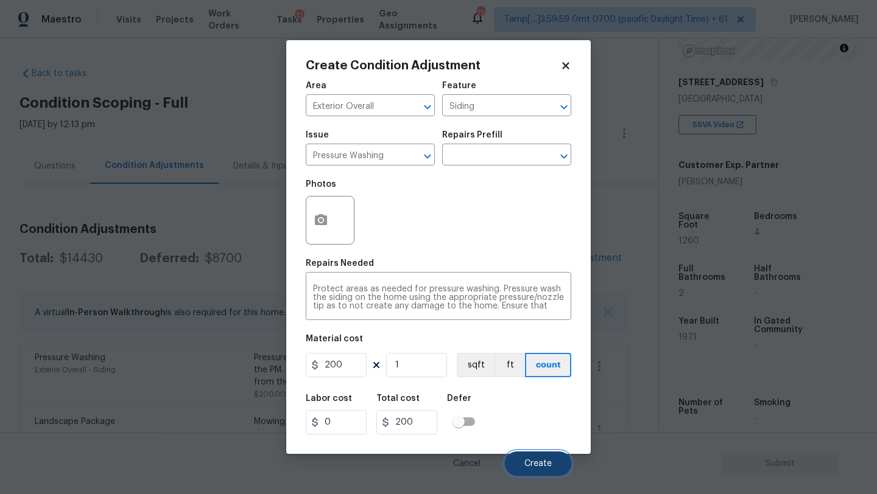
click at [524, 455] on button "Create" at bounding box center [538, 464] width 66 height 24
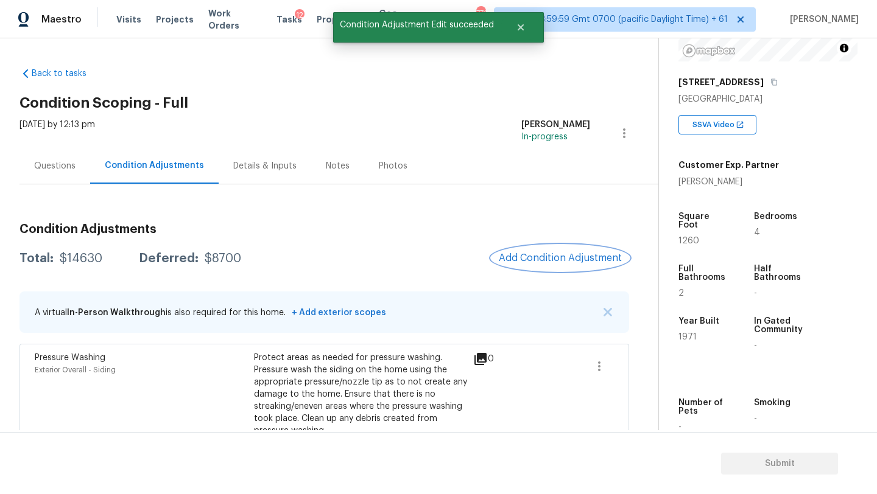
click at [538, 253] on span "Add Condition Adjustment" at bounding box center [560, 258] width 123 height 11
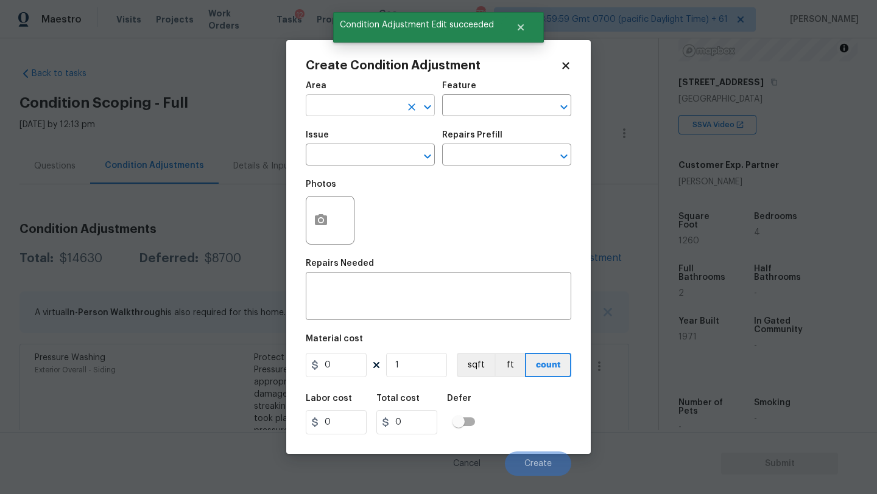
click at [362, 111] on input "text" at bounding box center [353, 106] width 95 height 19
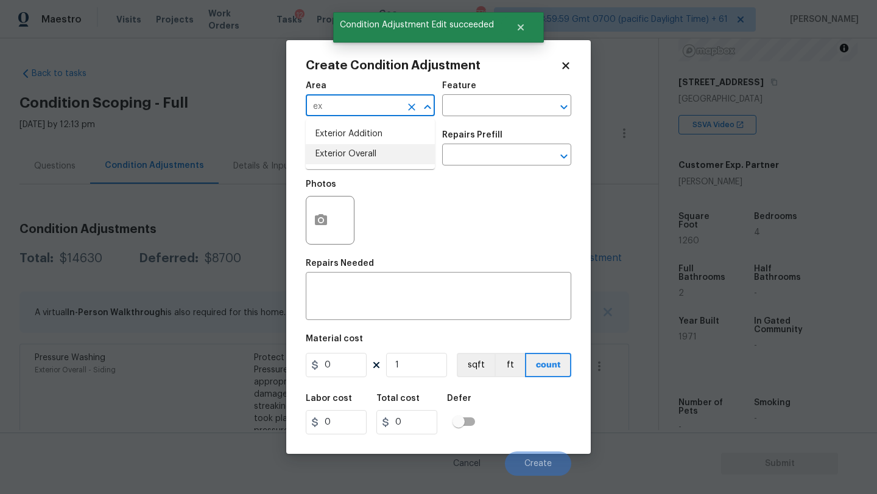
click at [362, 162] on li "Exterior Overall" at bounding box center [370, 154] width 129 height 20
type input "Exterior Overall"
click at [461, 121] on div "Area Exterior Overall ​ Feature ​" at bounding box center [438, 98] width 265 height 49
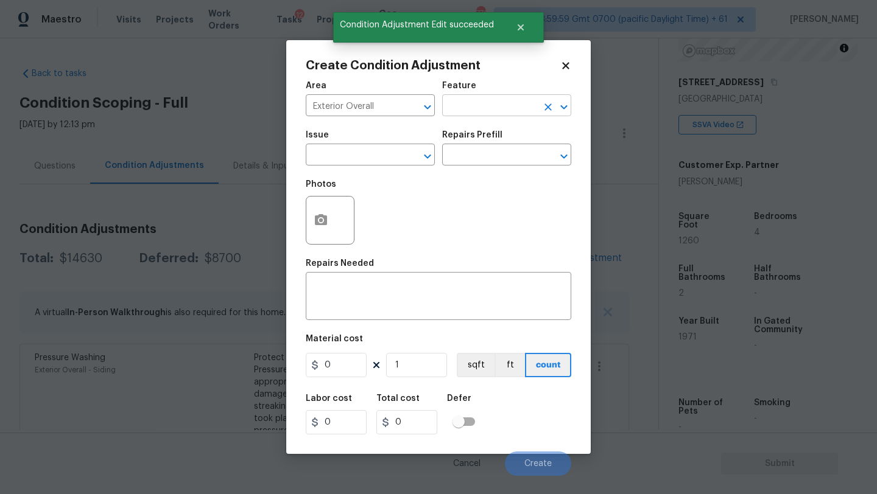
click at [461, 115] on input "text" at bounding box center [489, 106] width 95 height 19
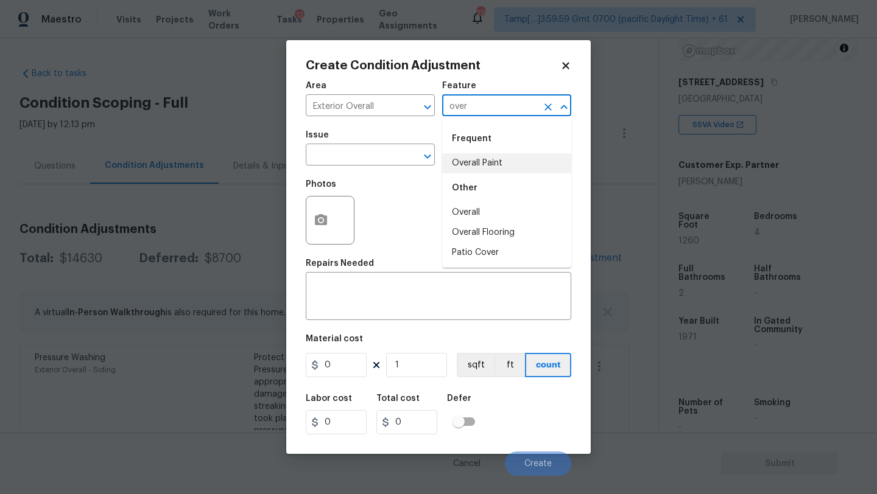
drag, startPoint x: 465, startPoint y: 166, endPoint x: 445, endPoint y: 166, distance: 20.1
click at [465, 166] on li "Overall Paint" at bounding box center [506, 163] width 129 height 20
type input "Overall Paint"
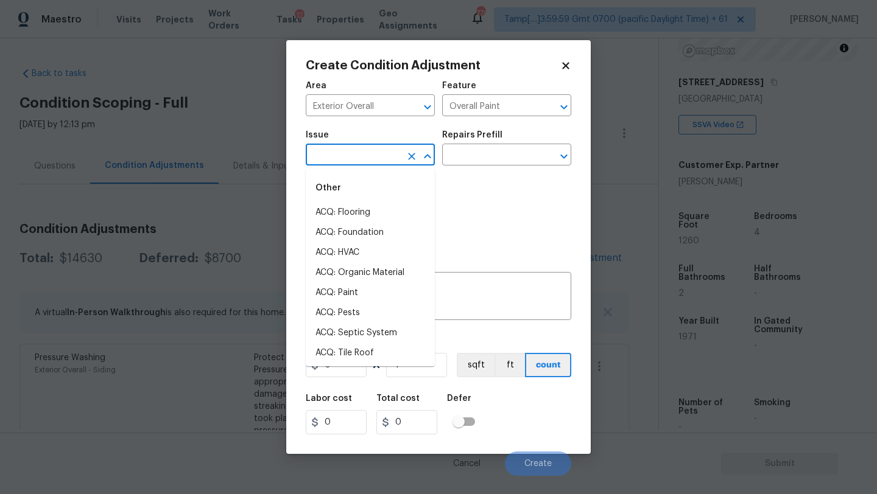
click at [330, 161] on input "text" at bounding box center [353, 156] width 95 height 19
click at [343, 291] on li "ACQ: Paint" at bounding box center [370, 293] width 129 height 20
type input "ACQ: Paint"
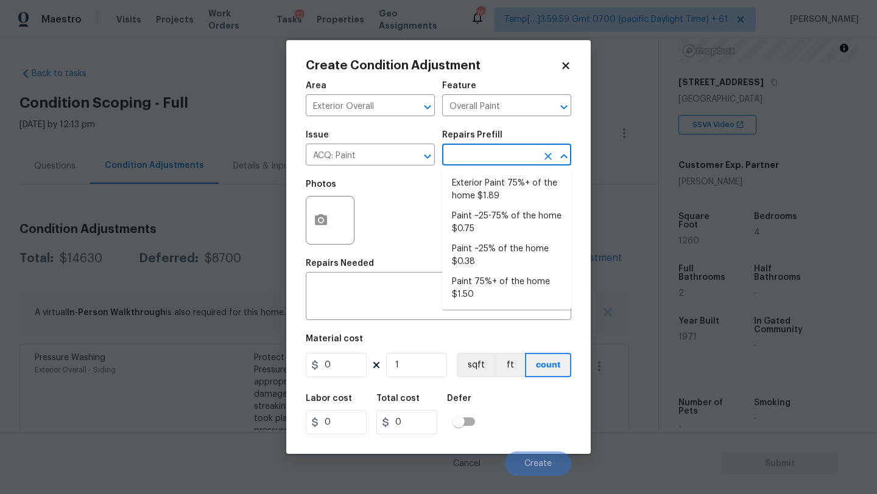
click at [481, 162] on input "text" at bounding box center [489, 156] width 95 height 19
click at [477, 193] on li "Exterior Paint 75%+ of the home $1.89" at bounding box center [506, 189] width 129 height 33
type input "Acquisition"
type textarea "Acquisition Scope: 75%+ of the home exterior will likely require paint"
type input "1.89"
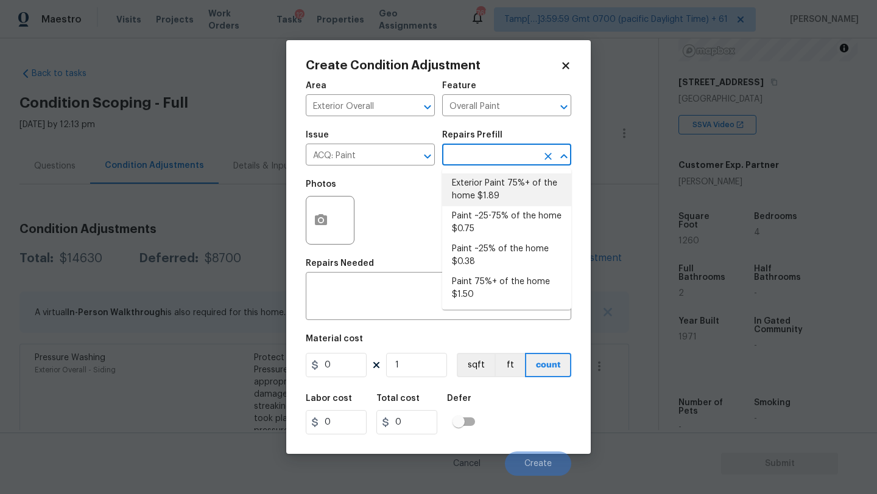
type input "1.89"
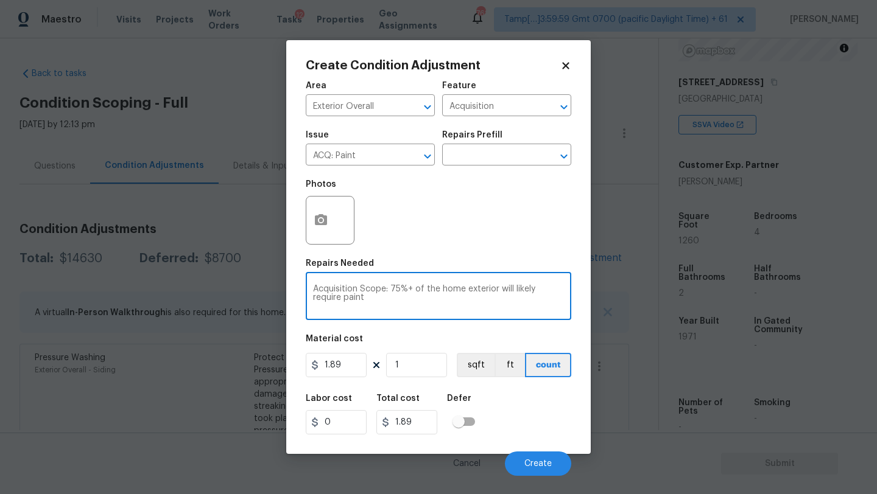
click at [365, 292] on textarea "Acquisition Scope: 75%+ of the home exterior will likely require paint" at bounding box center [438, 298] width 251 height 26
drag, startPoint x: 391, startPoint y: 289, endPoint x: 405, endPoint y: 303, distance: 19.8
click at [405, 303] on textarea "Acquisition Scope: 75%+ of the home exterior will likely require paint" at bounding box center [438, 298] width 251 height 26
paste textarea "Repairs to siding, stucco, or"
type textarea "Acquisition Scope: Repairs to siding, stucco, or paint"
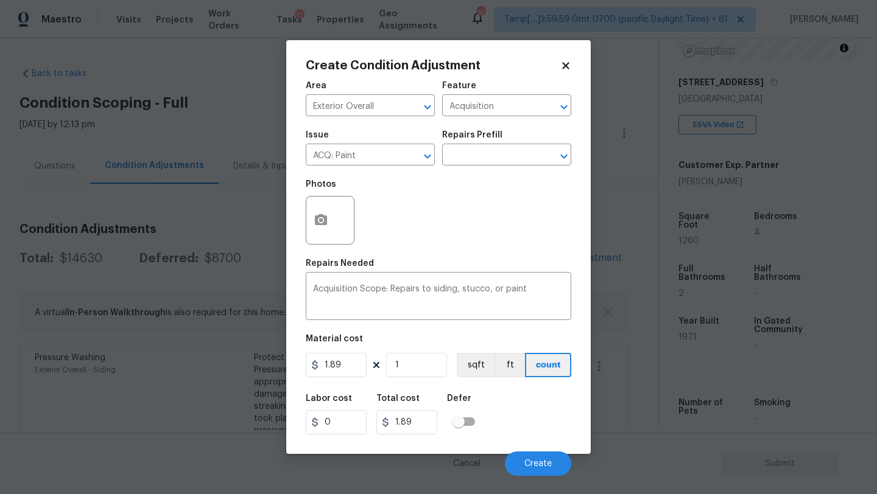
click at [521, 425] on div "Labor cost 0 Total cost 1.89 Defer" at bounding box center [438, 414] width 265 height 55
click at [407, 362] on input "1" at bounding box center [416, 365] width 61 height 24
type input "12"
type input "22.68"
type input "126"
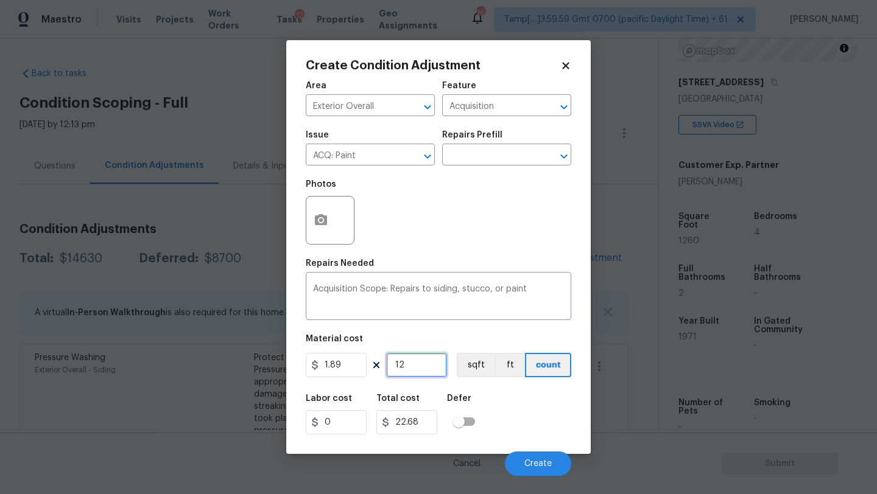
type input "238.14"
type input "1260"
type input "2381.4"
type input "1260"
click at [326, 222] on icon "button" at bounding box center [321, 219] width 12 height 11
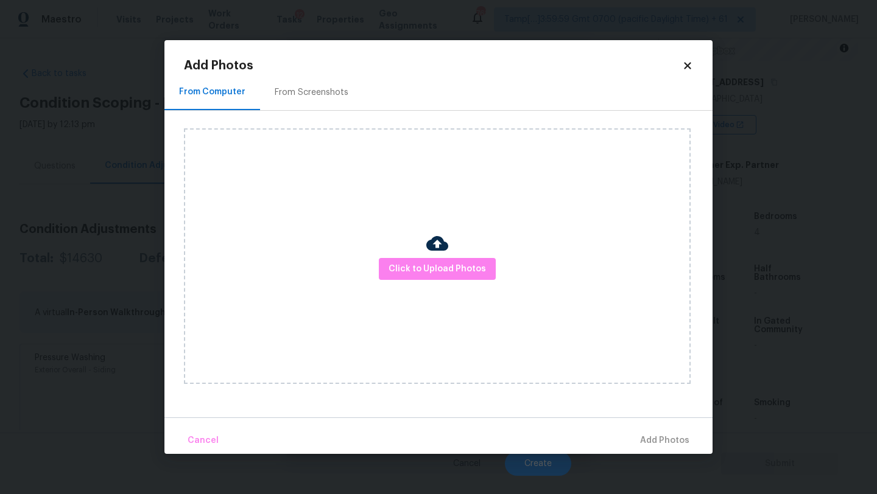
click at [342, 100] on div "From Screenshots" at bounding box center [311, 92] width 103 height 36
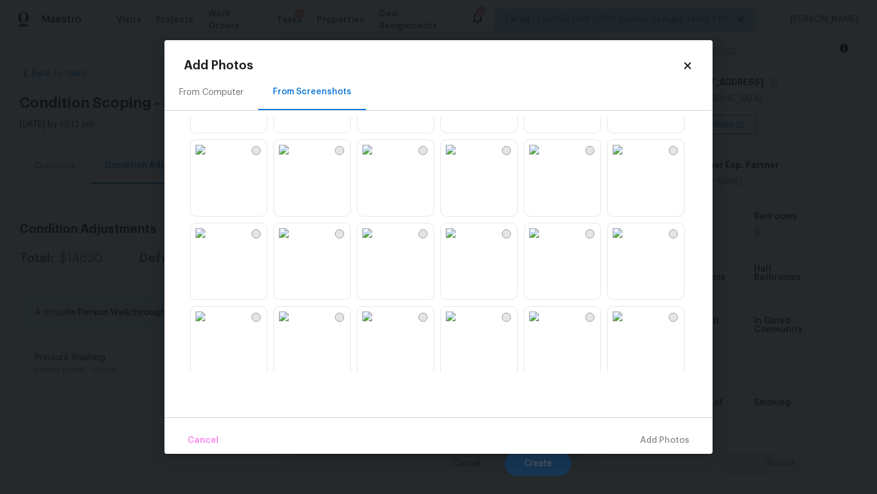
scroll to position [82, 0]
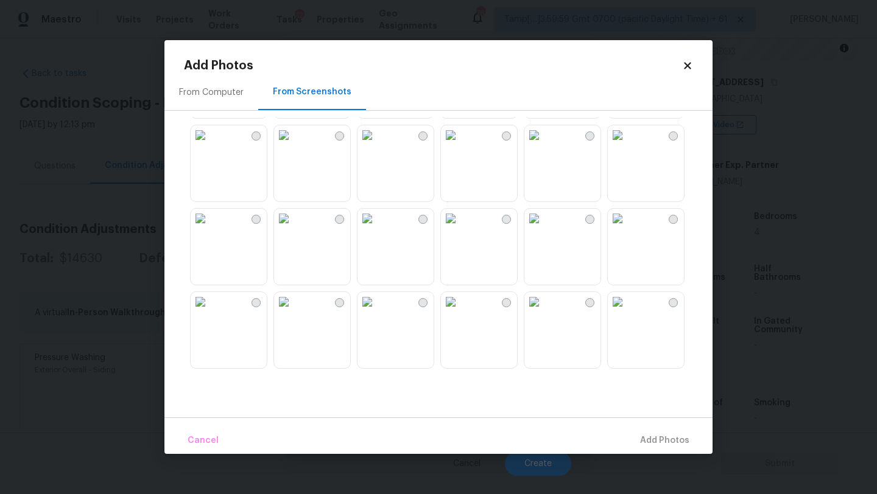
click at [460, 228] on img at bounding box center [450, 218] width 19 height 19
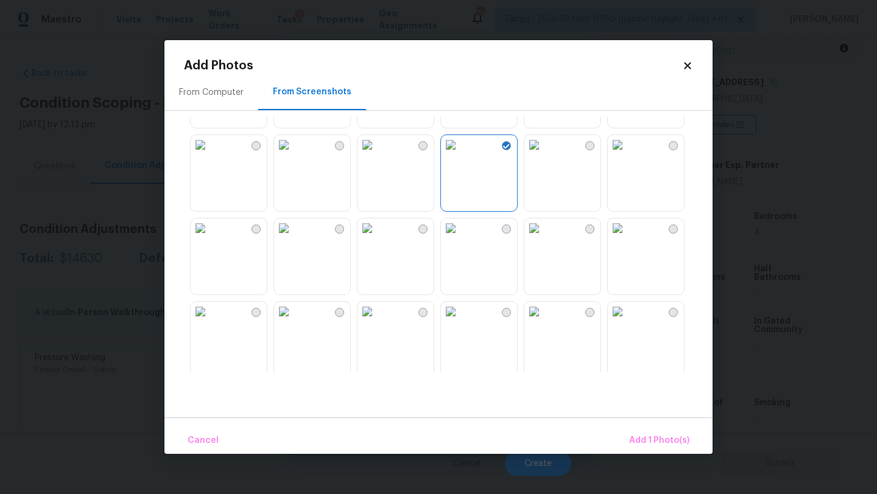
scroll to position [142, 0]
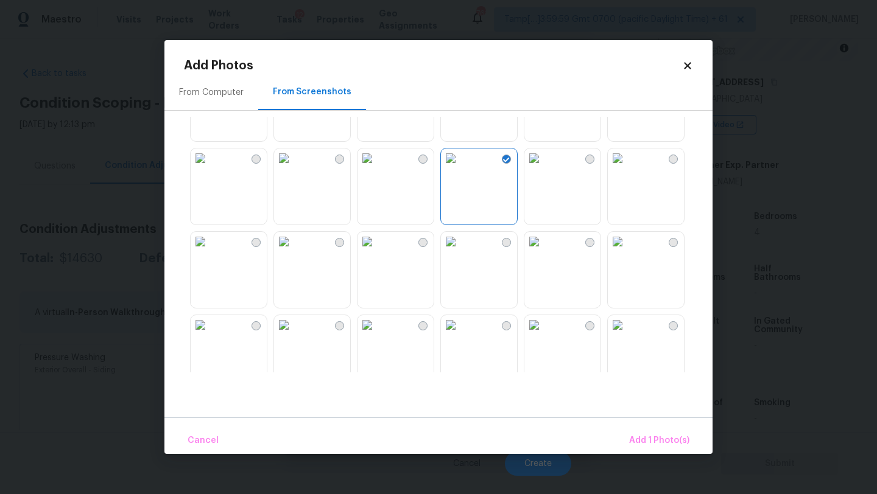
click at [626, 168] on img at bounding box center [617, 158] width 19 height 19
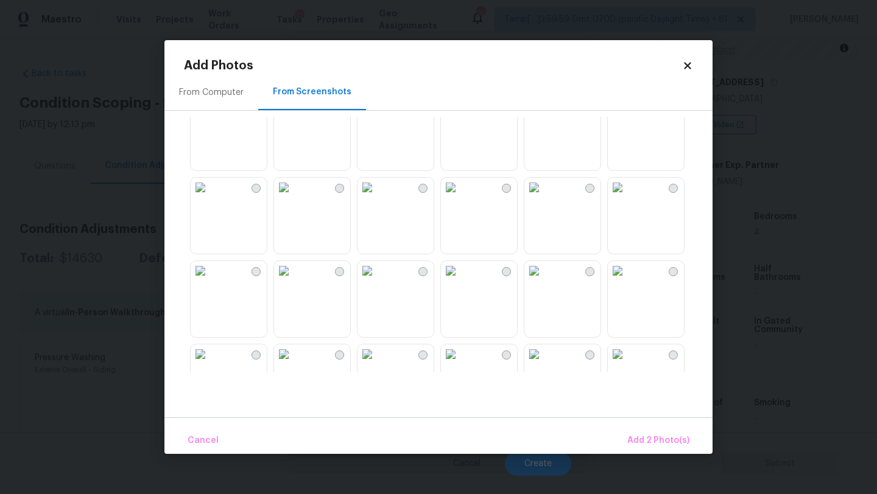
scroll to position [1059, 0]
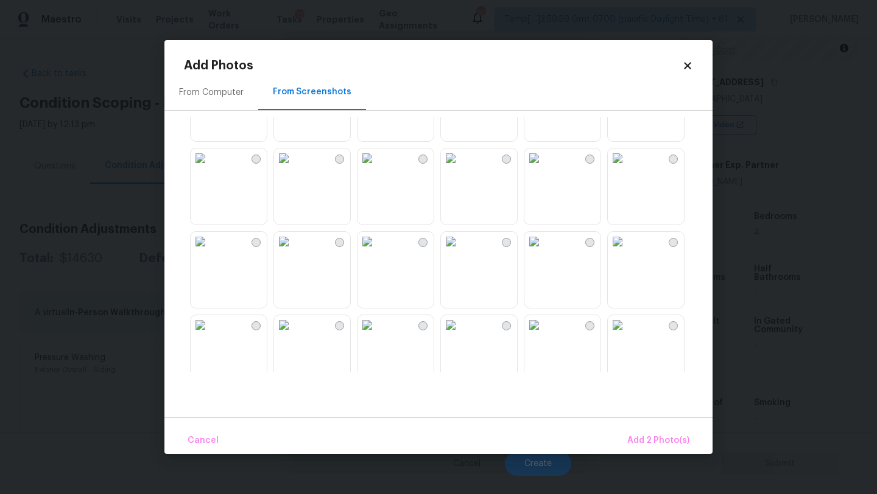
click at [460, 251] on img at bounding box center [450, 241] width 19 height 19
click at [210, 168] on img at bounding box center [200, 158] width 19 height 19
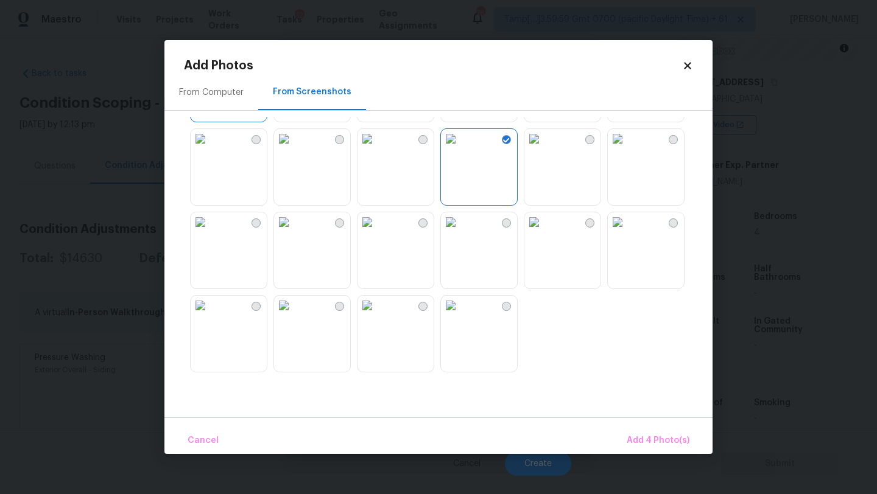
scroll to position [1119, 0]
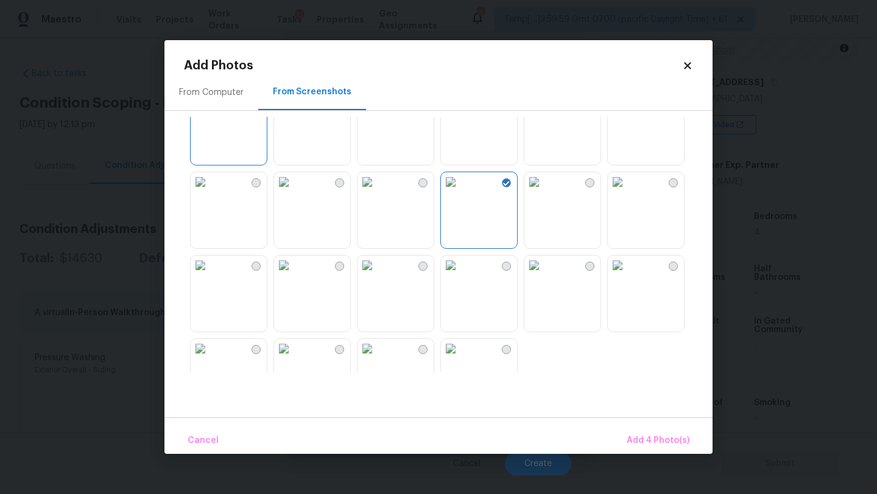
click at [627, 192] on img at bounding box center [617, 181] width 19 height 19
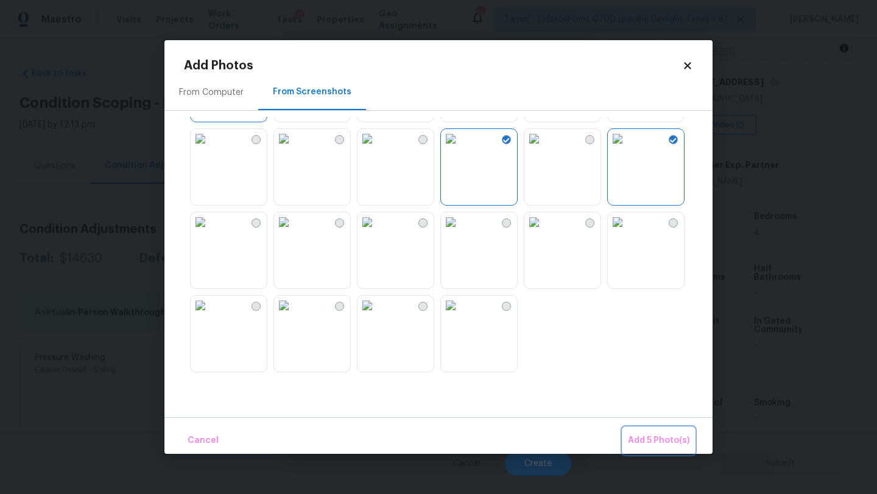
click at [650, 439] on span "Add 5 Photo(s)" at bounding box center [658, 440] width 61 height 15
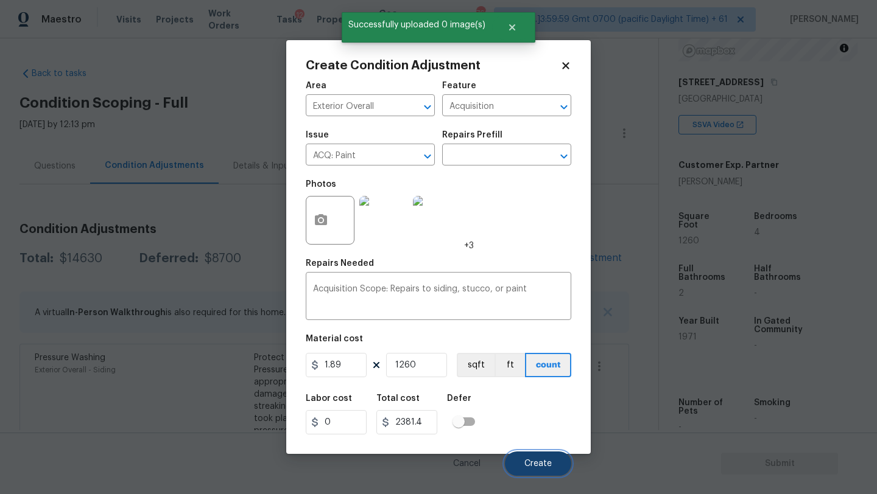
click at [538, 458] on button "Create" at bounding box center [538, 464] width 66 height 24
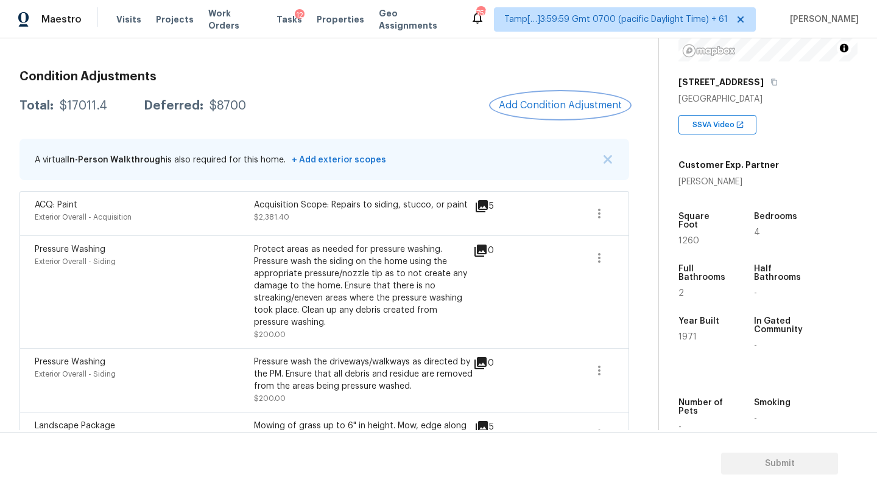
scroll to position [172, 0]
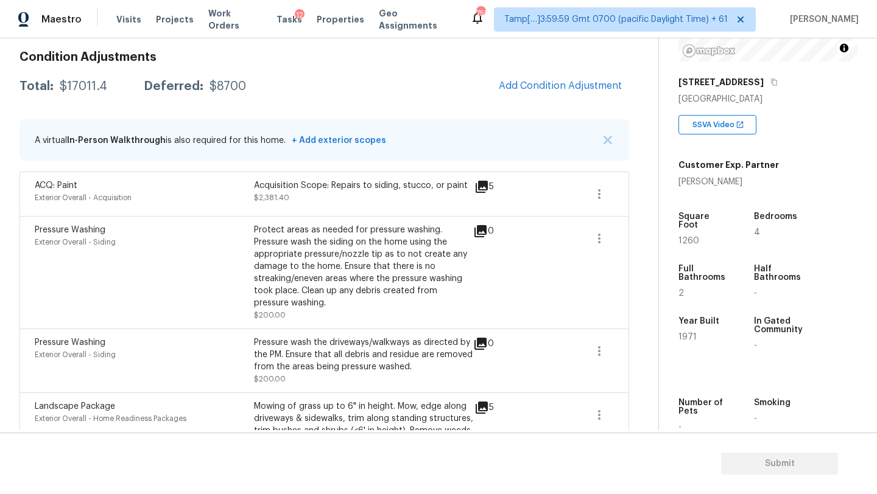
click at [547, 63] on div "Condition Adjustments Total: $17011.4 Deferred: $8700 Add Condition Adjustment …" at bounding box center [323, 464] width 609 height 846
click at [547, 95] on button "Add Condition Adjustment" at bounding box center [560, 86] width 138 height 26
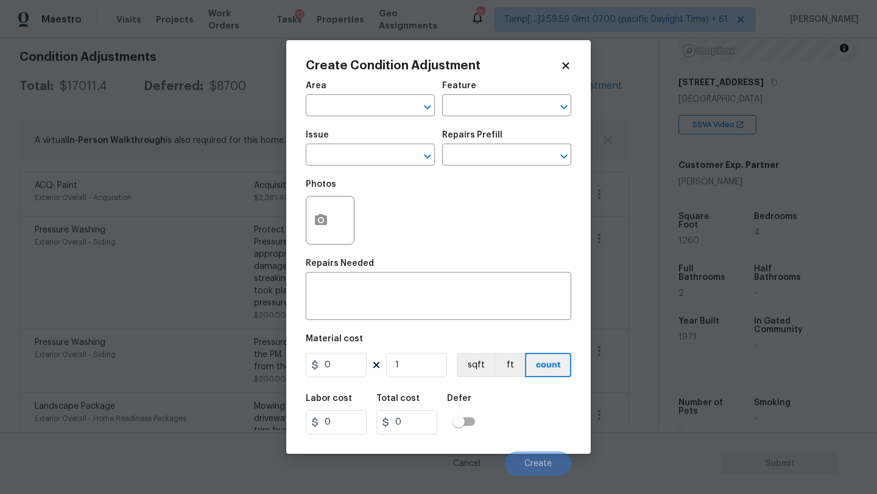
click at [349, 126] on span "Issue ​" at bounding box center [370, 148] width 129 height 49
click at [349, 107] on input "text" at bounding box center [353, 106] width 95 height 19
click at [360, 151] on li "Exterior Overall" at bounding box center [370, 154] width 129 height 20
type input "Exterior Overall"
click at [483, 111] on input "text" at bounding box center [489, 106] width 95 height 19
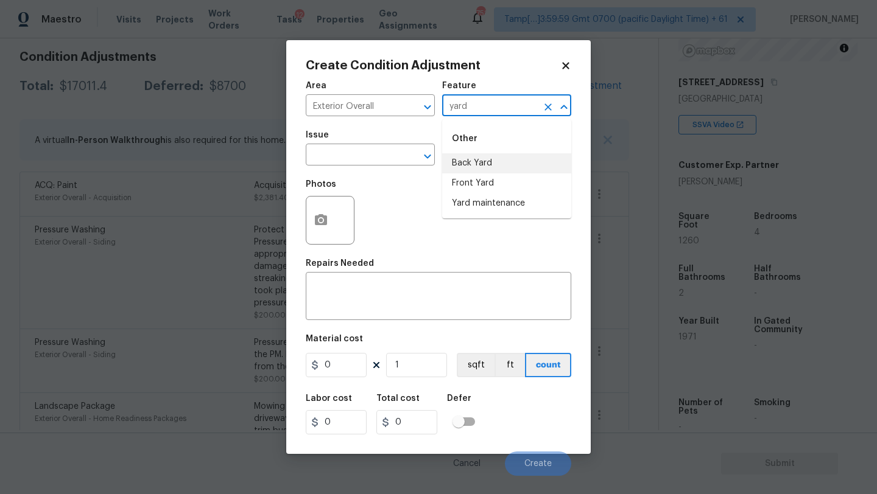
click at [480, 164] on li "Back Yard" at bounding box center [506, 163] width 129 height 20
type input "Back Yard"
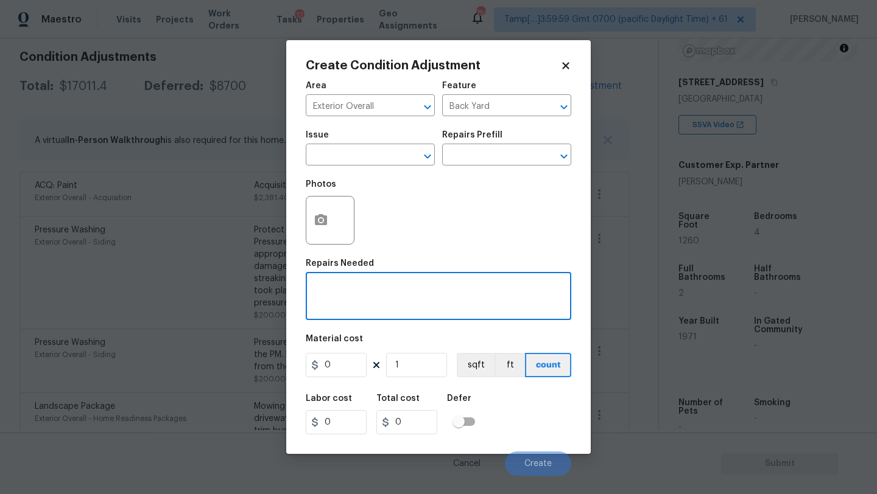
click at [412, 301] on textarea at bounding box center [438, 298] width 251 height 26
type textarea "s"
type textarea "debris removal"
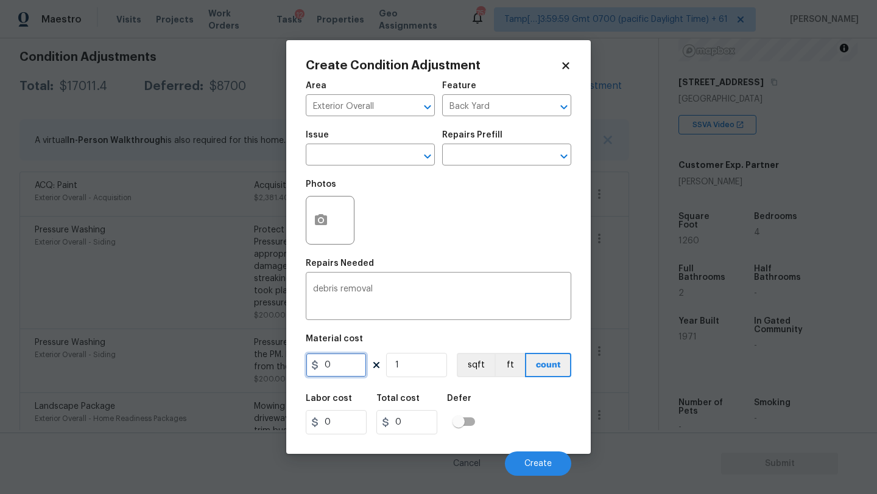
click at [352, 363] on input "0" at bounding box center [336, 365] width 61 height 24
type input "3000"
click at [321, 225] on icon "button" at bounding box center [321, 219] width 12 height 11
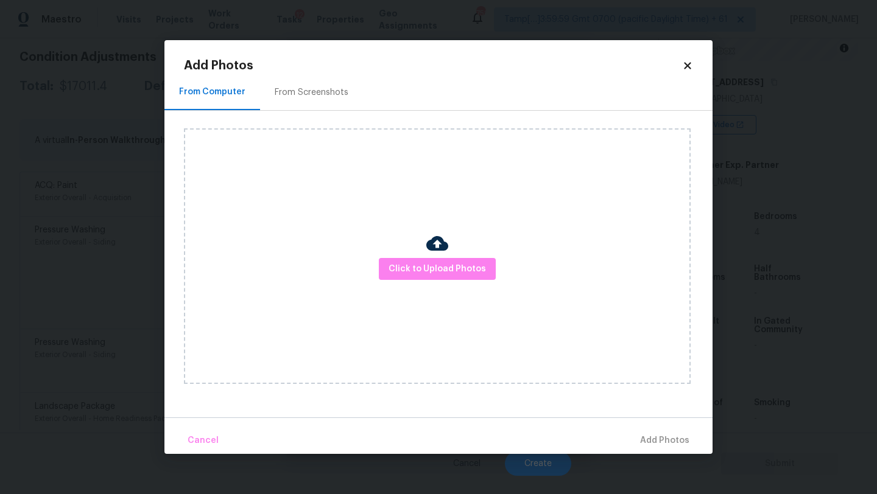
click at [312, 86] on div "From Screenshots" at bounding box center [312, 92] width 74 height 12
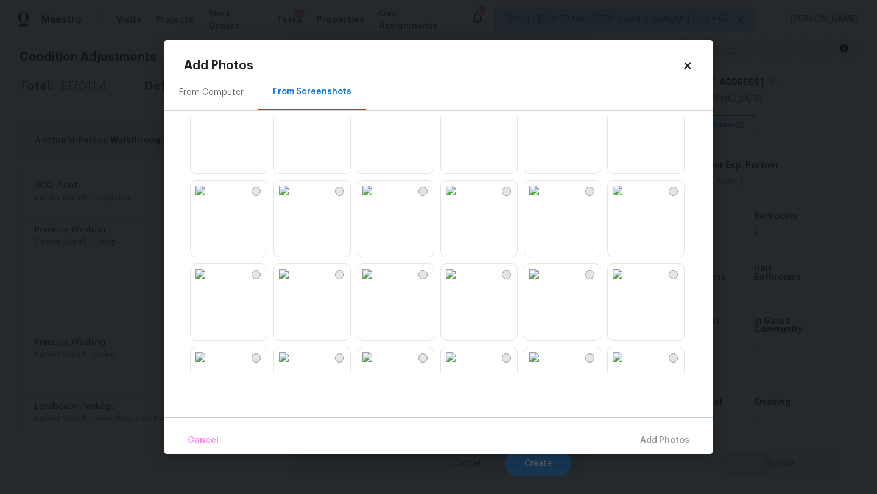
scroll to position [161, 0]
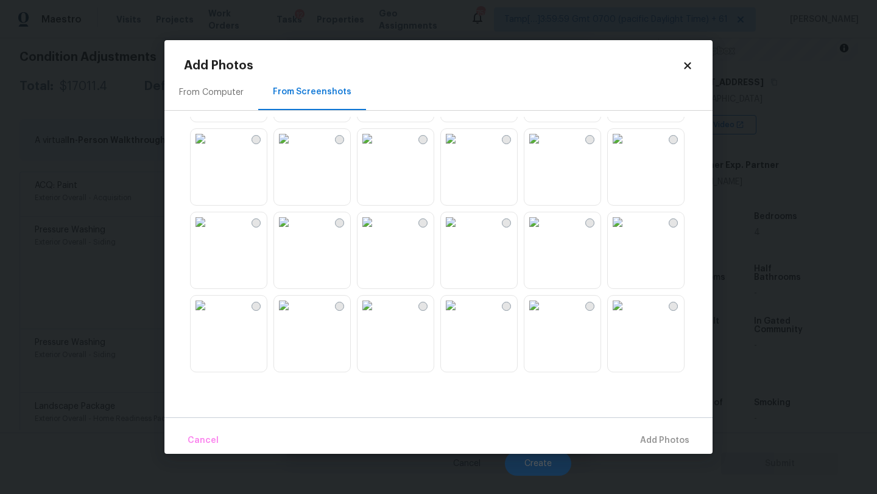
click at [620, 149] on img at bounding box center [617, 138] width 19 height 19
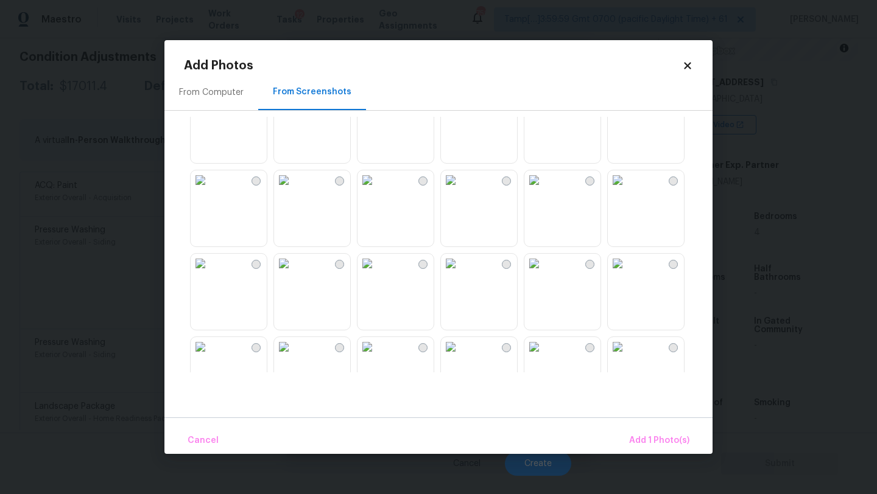
click at [377, 190] on img at bounding box center [366, 179] width 19 height 19
click at [210, 184] on img at bounding box center [200, 173] width 19 height 19
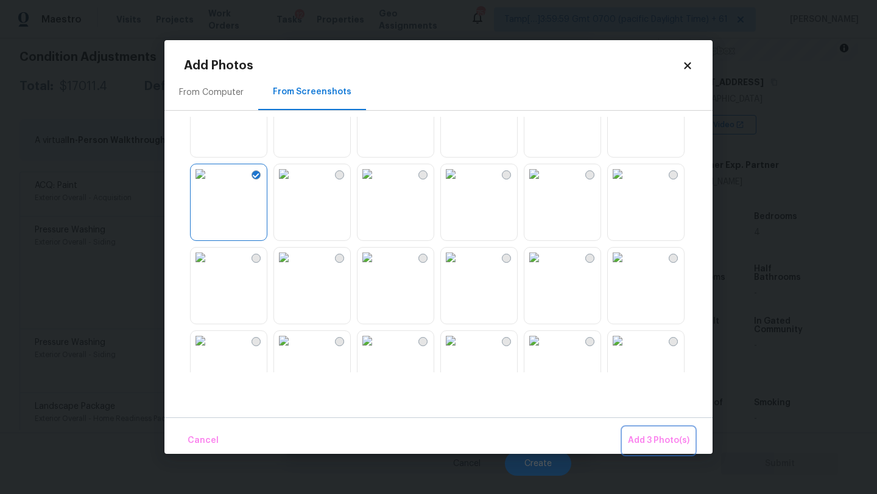
click at [675, 447] on span "Add 3 Photo(s)" at bounding box center [658, 440] width 61 height 15
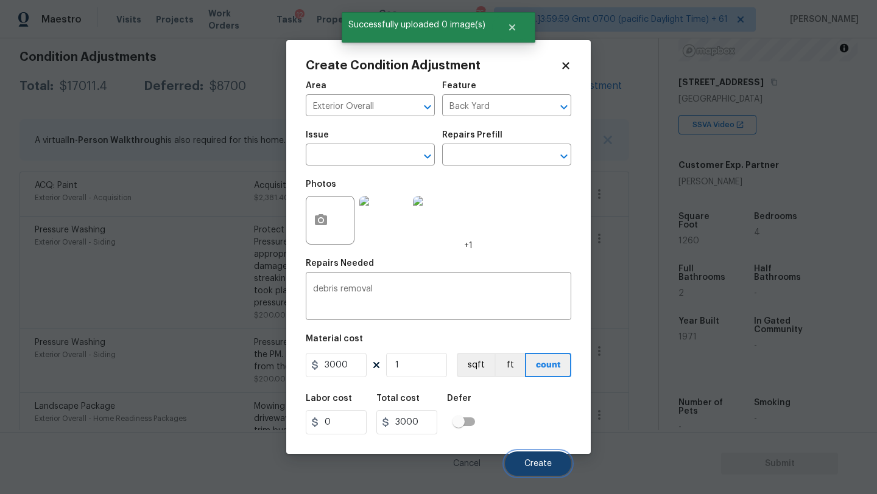
click at [545, 466] on span "Create" at bounding box center [537, 464] width 27 height 9
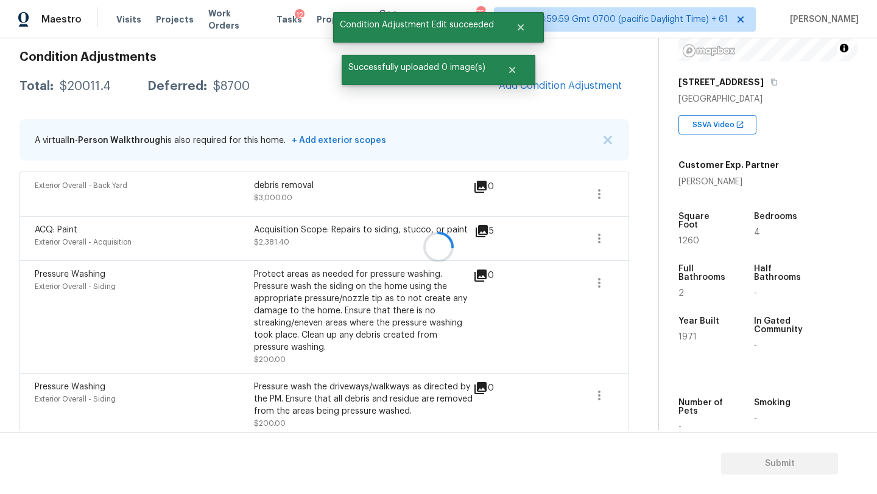
click at [544, 87] on div at bounding box center [438, 247] width 877 height 494
click at [544, 87] on span "Add Condition Adjustment" at bounding box center [560, 85] width 123 height 11
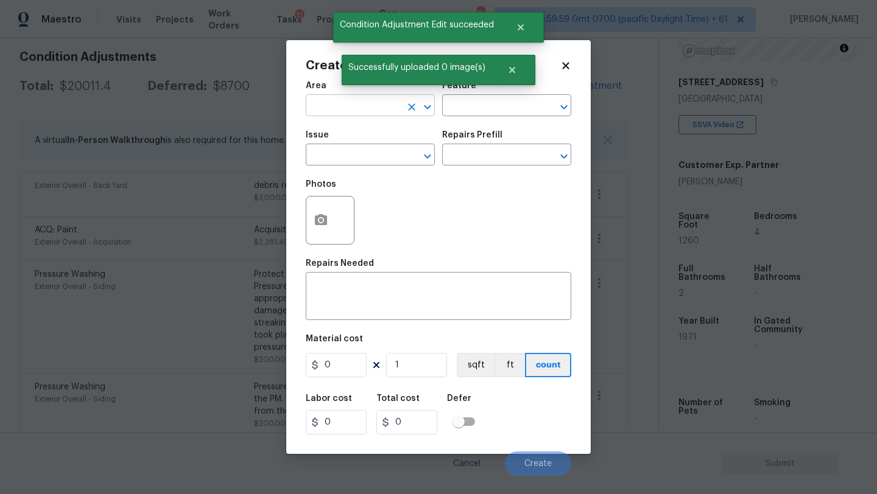
click at [369, 113] on input "text" at bounding box center [353, 106] width 95 height 19
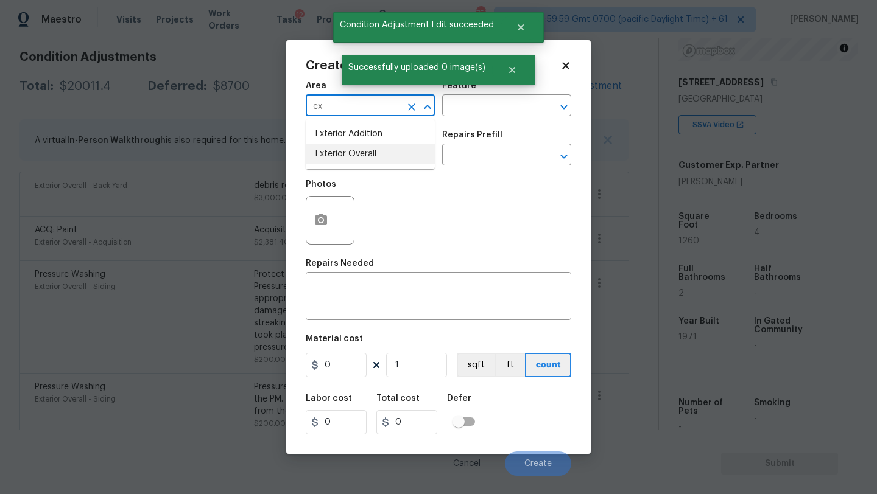
click at [371, 157] on li "Exterior Overall" at bounding box center [370, 154] width 129 height 20
type input "Exterior Overall"
click at [468, 105] on input "text" at bounding box center [489, 106] width 95 height 19
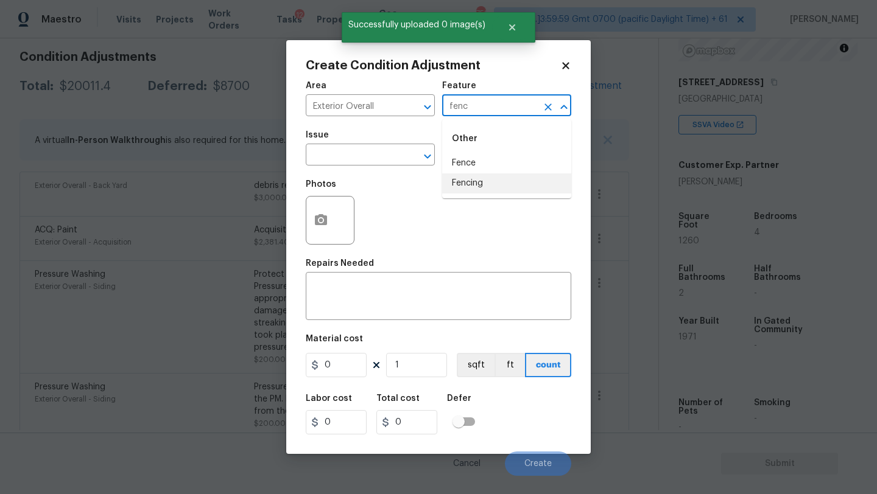
drag, startPoint x: 466, startPoint y: 181, endPoint x: 437, endPoint y: 193, distance: 31.4
click at [466, 182] on li "Fencing" at bounding box center [506, 183] width 129 height 20
type input "Fencing"
click at [358, 303] on textarea at bounding box center [438, 298] width 251 height 26
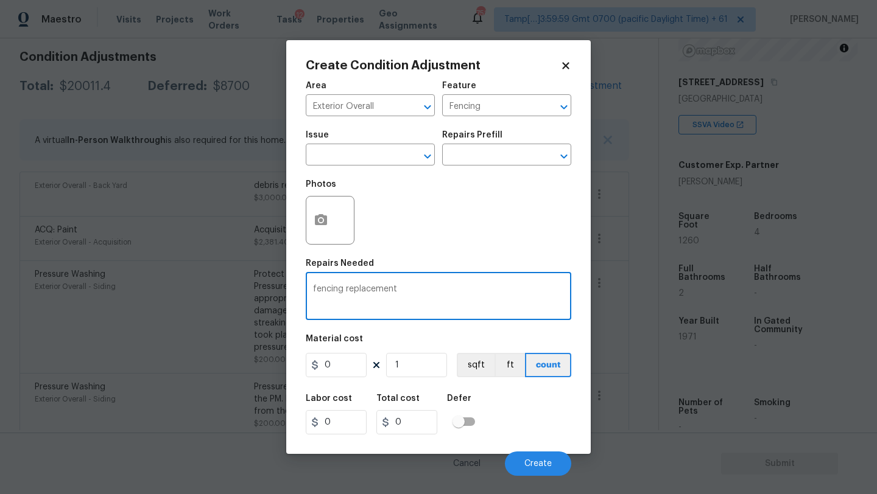
type textarea "fencing replacement"
click at [331, 368] on input "0" at bounding box center [336, 365] width 61 height 24
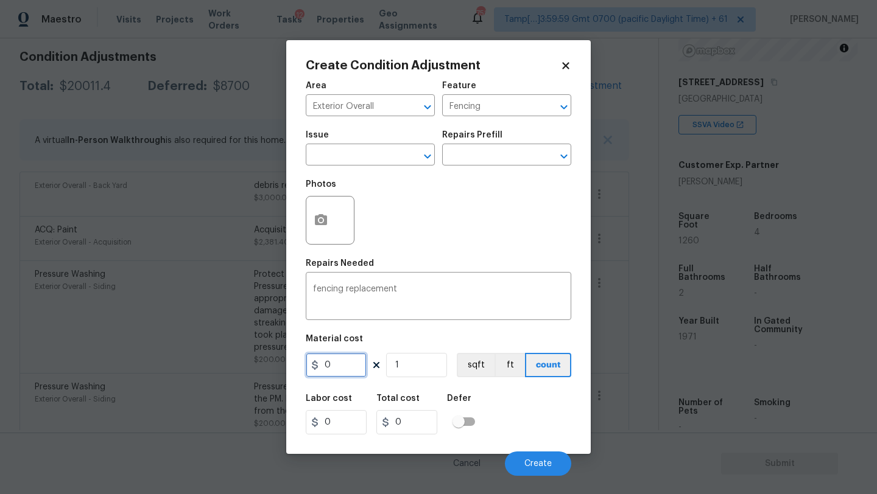
click at [331, 368] on input "0" at bounding box center [336, 365] width 61 height 24
type input "2500"
click at [533, 455] on button "Create" at bounding box center [538, 464] width 66 height 24
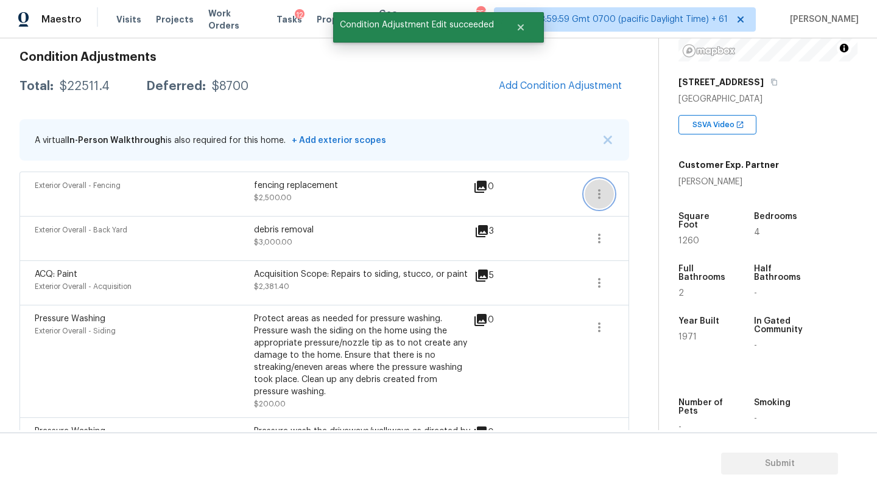
click at [603, 192] on icon "button" at bounding box center [599, 194] width 15 height 15
click at [639, 192] on div "Edit" at bounding box center [668, 192] width 95 height 12
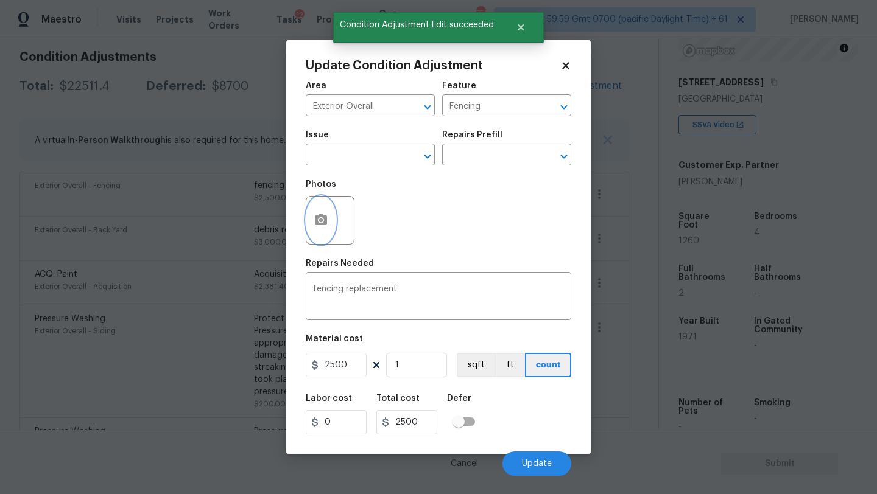
click at [330, 229] on button "button" at bounding box center [320, 220] width 29 height 47
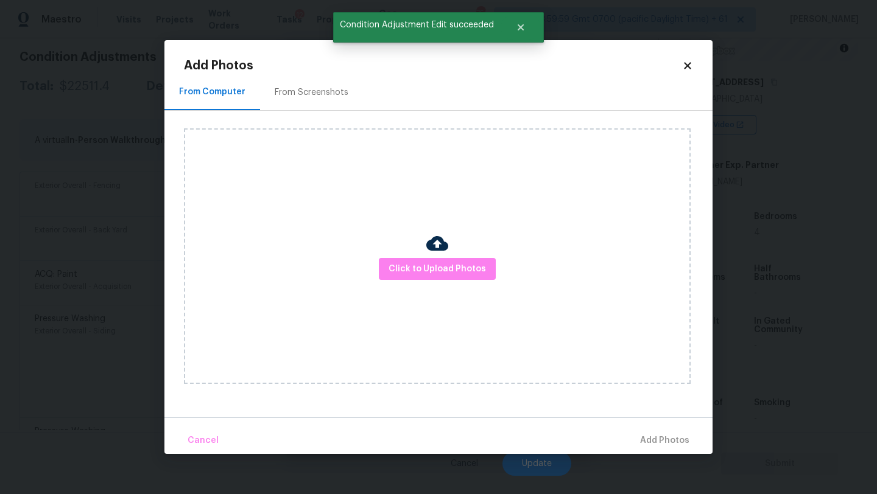
click at [303, 88] on div "From Screenshots" at bounding box center [312, 92] width 74 height 12
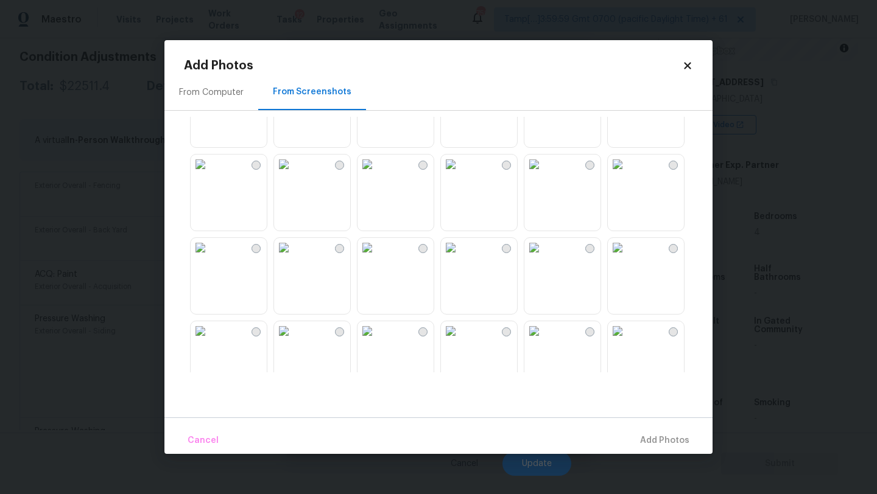
click at [528, 258] on img at bounding box center [533, 247] width 19 height 19
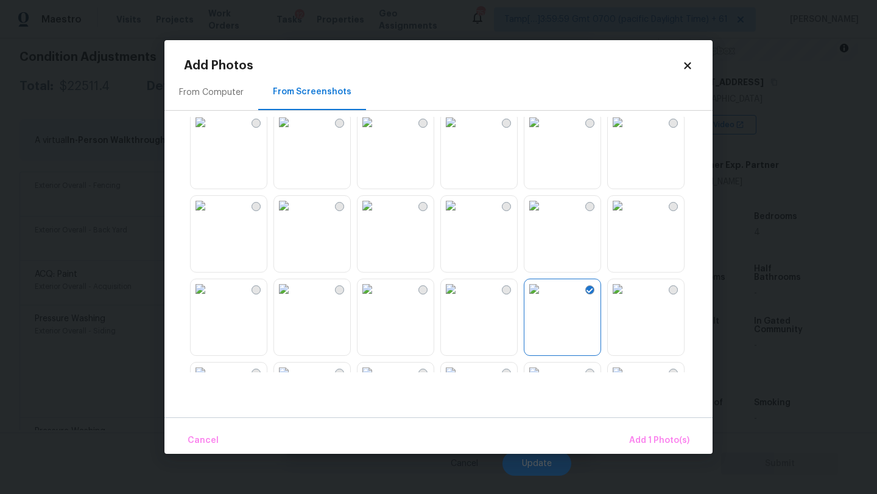
scroll to position [0, 0]
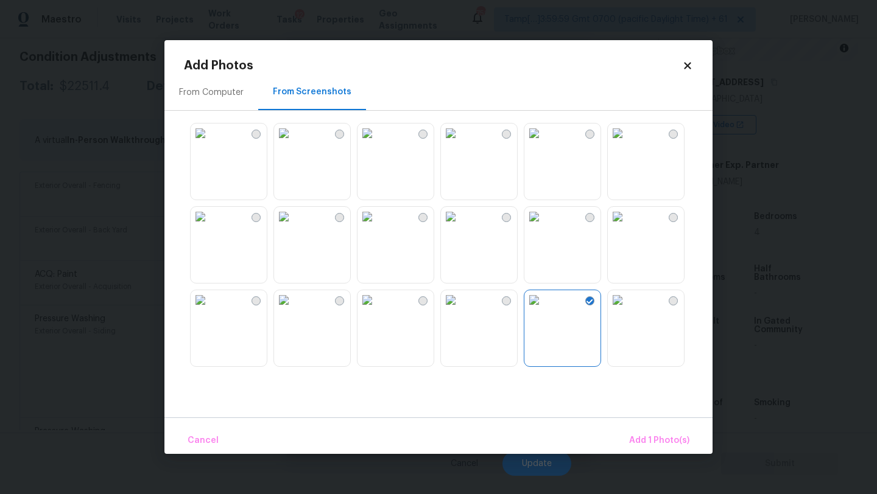
click at [627, 143] on img at bounding box center [617, 133] width 19 height 19
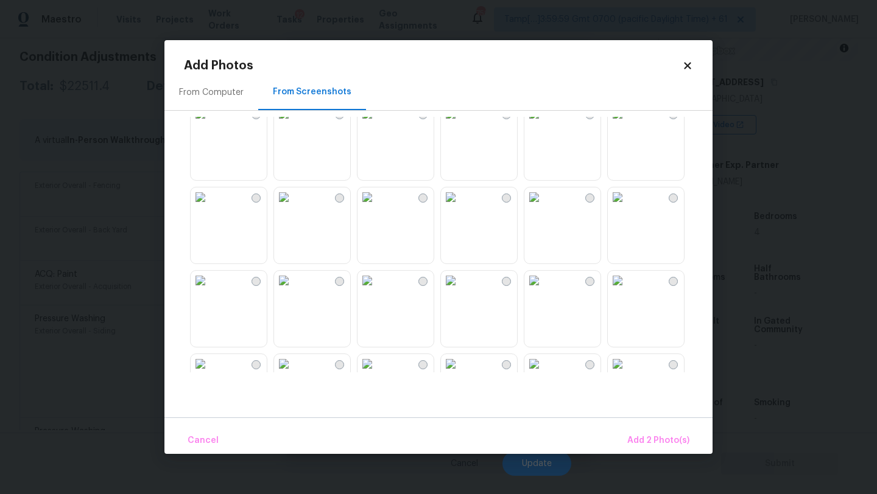
click at [293, 207] on img at bounding box center [283, 196] width 19 height 19
click at [210, 207] on img at bounding box center [200, 196] width 19 height 19
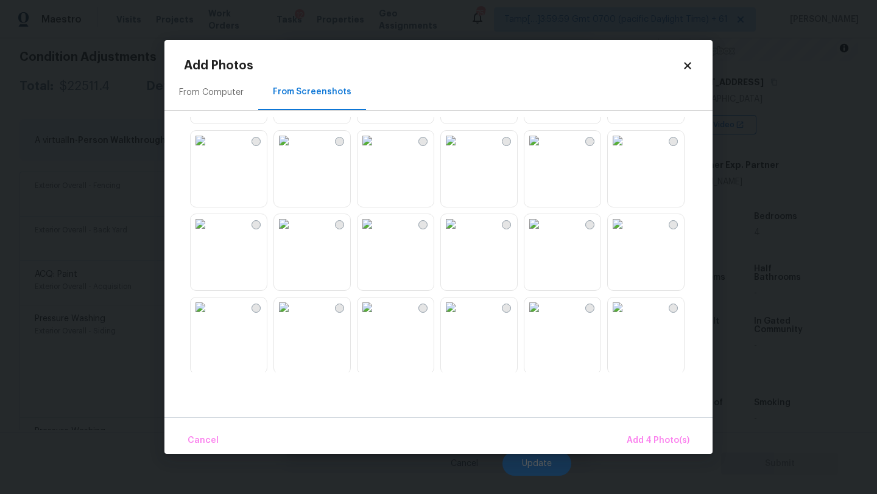
click at [377, 150] on img at bounding box center [366, 140] width 19 height 19
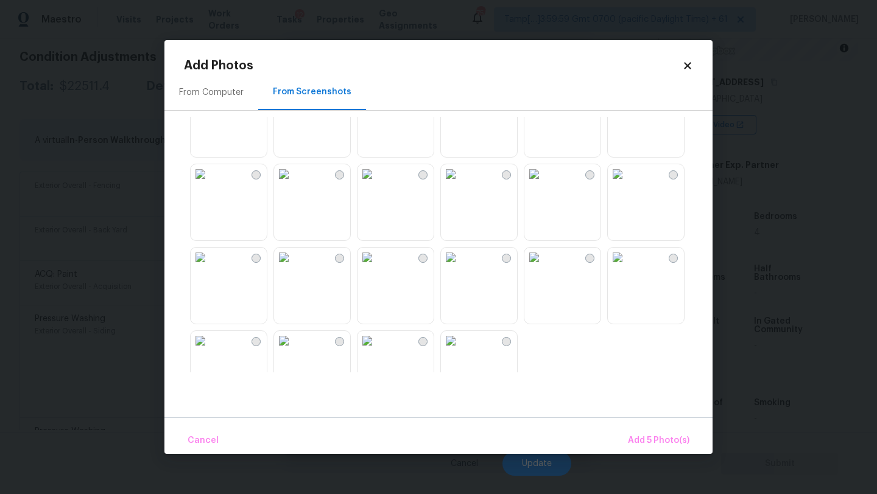
scroll to position [1163, 0]
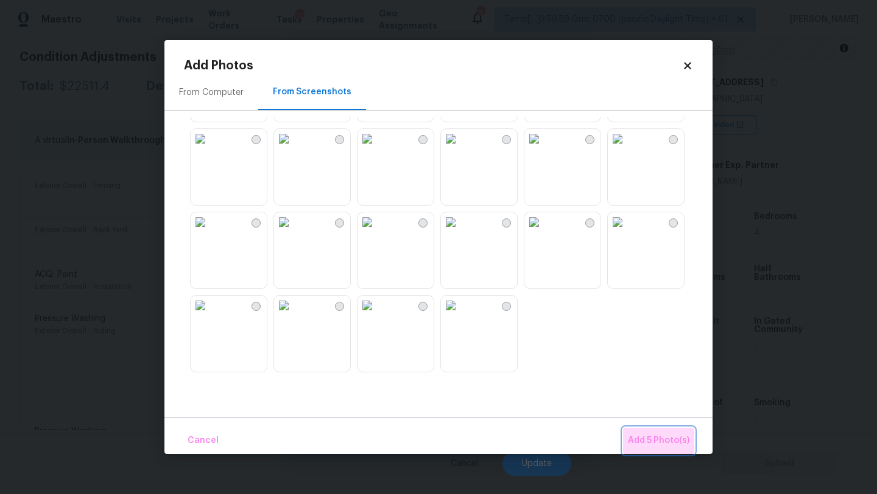
click at [654, 440] on span "Add 5 Photo(s)" at bounding box center [658, 440] width 61 height 15
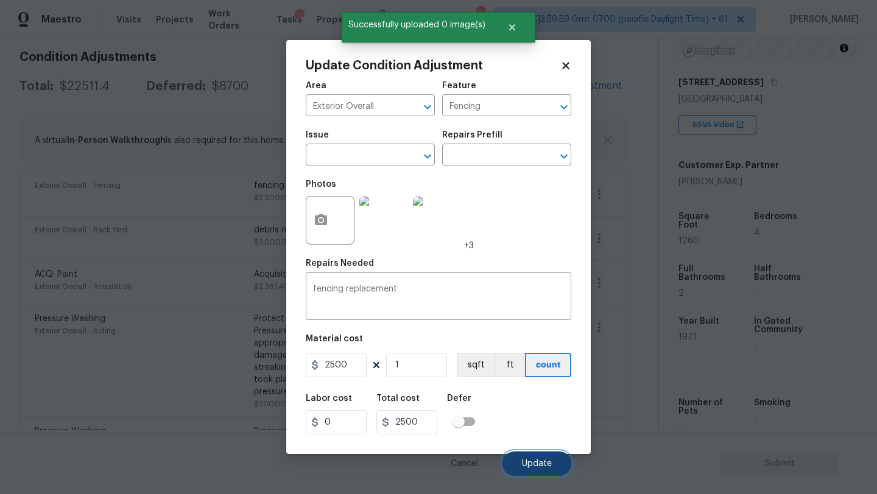
click at [553, 455] on button "Update" at bounding box center [536, 464] width 69 height 24
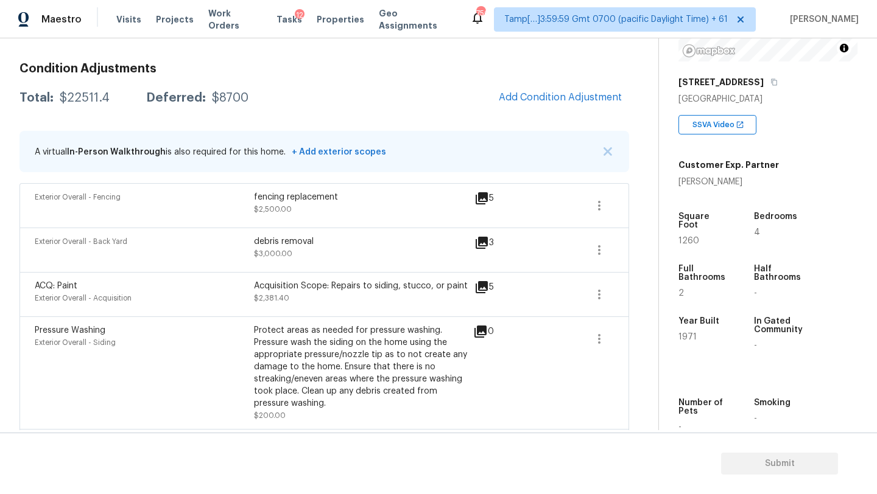
scroll to position [59, 0]
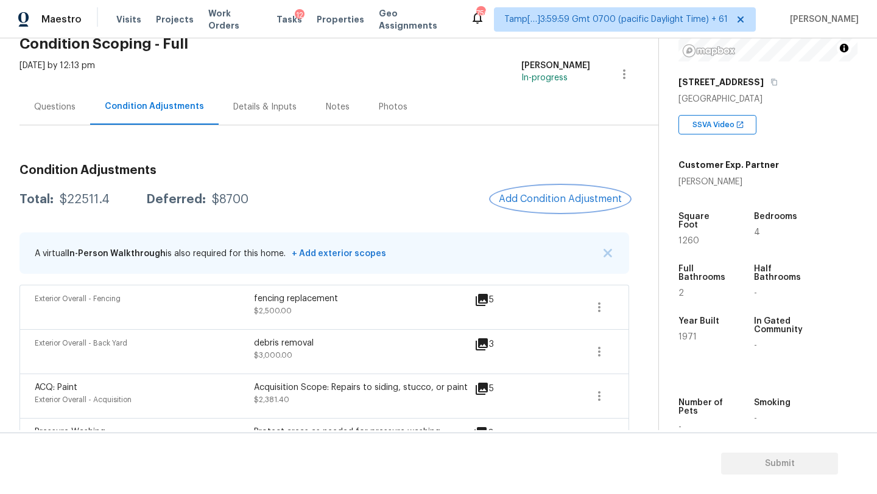
click at [536, 206] on button "Add Condition Adjustment" at bounding box center [560, 199] width 138 height 26
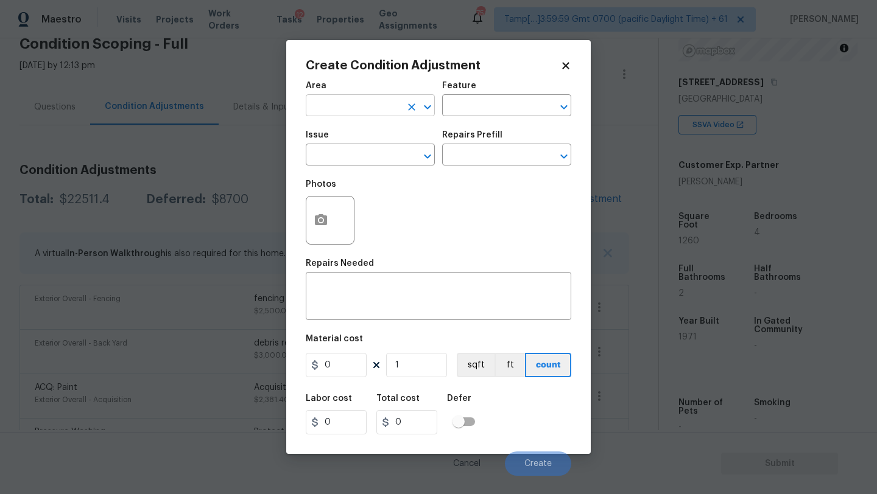
click at [329, 114] on input "text" at bounding box center [353, 106] width 95 height 19
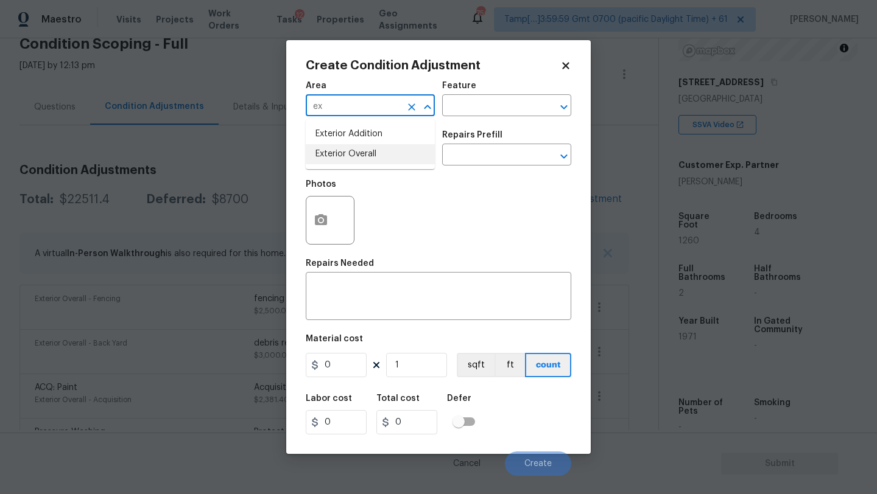
click at [343, 162] on li "Exterior Overall" at bounding box center [370, 154] width 129 height 20
type input "Exterior Overall"
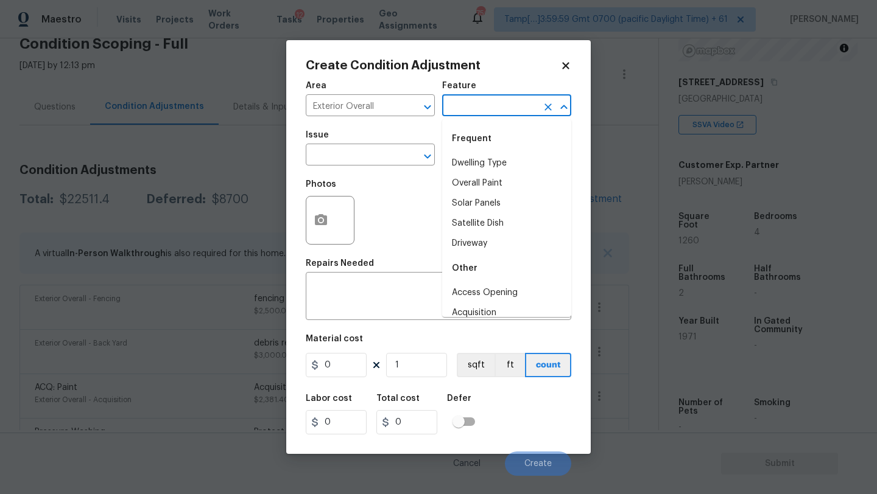
click at [472, 110] on input "text" at bounding box center [489, 106] width 95 height 19
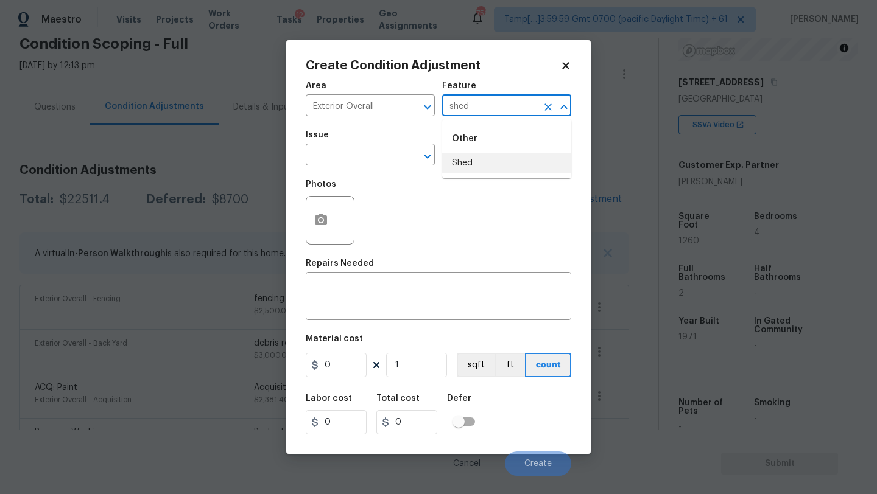
click at [476, 169] on li "Shed" at bounding box center [506, 163] width 129 height 20
type input "Shed"
click at [387, 309] on textarea at bounding box center [438, 298] width 251 height 26
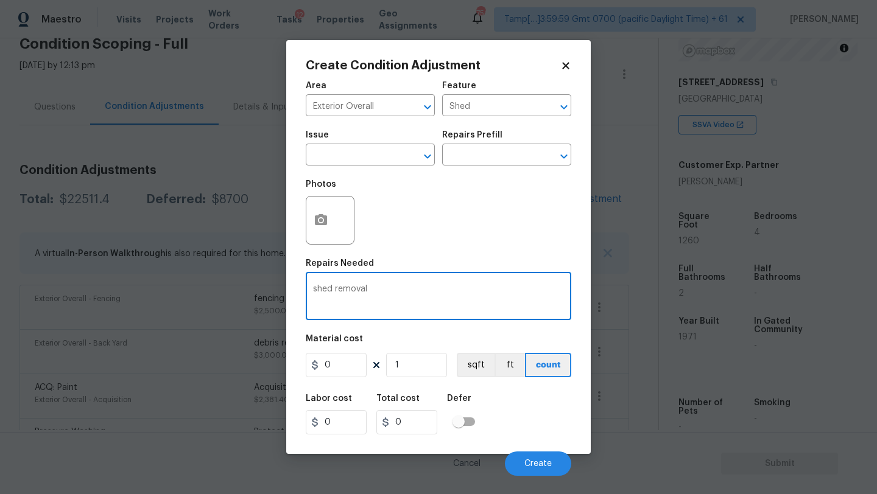
type textarea "shed removal"
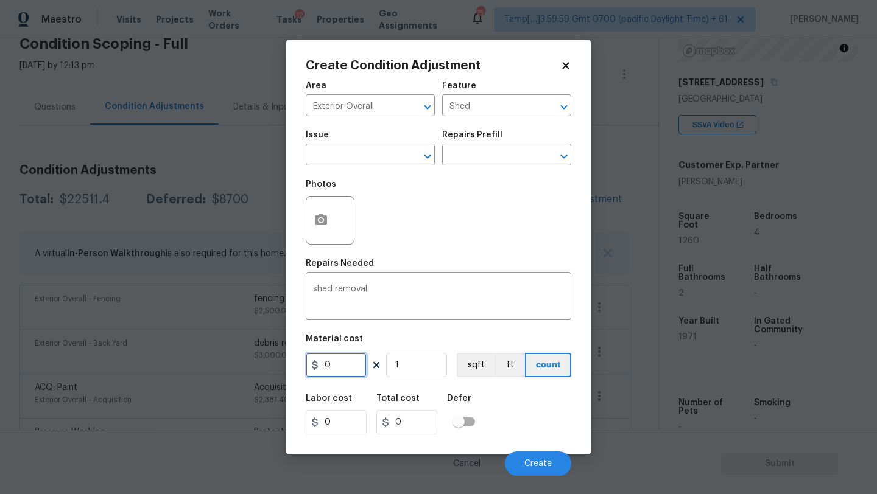
click at [333, 376] on input "0" at bounding box center [336, 365] width 61 height 24
type input "1500"
click at [527, 455] on button "Create" at bounding box center [538, 464] width 66 height 24
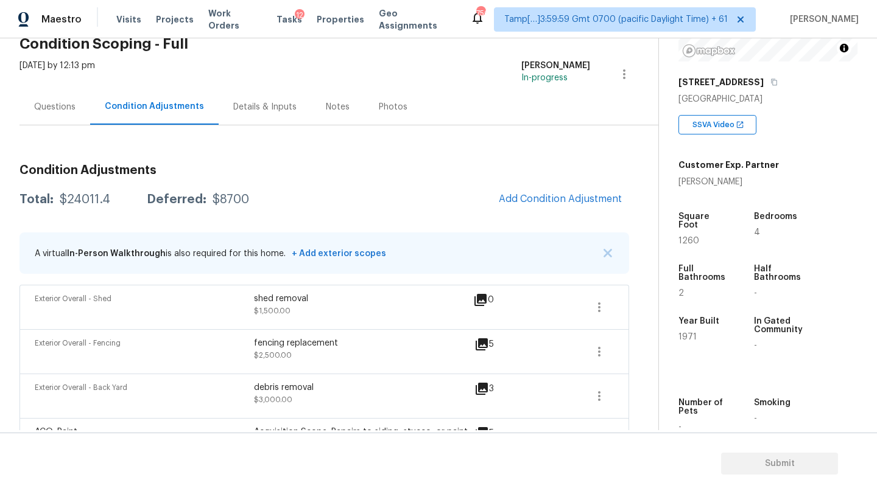
click at [620, 304] on div "Exterior Overall - Shed shed removal $1,500.00 0" at bounding box center [323, 307] width 609 height 44
click at [598, 309] on icon "button" at bounding box center [599, 307] width 15 height 15
click at [637, 309] on div "Edit" at bounding box center [668, 305] width 95 height 12
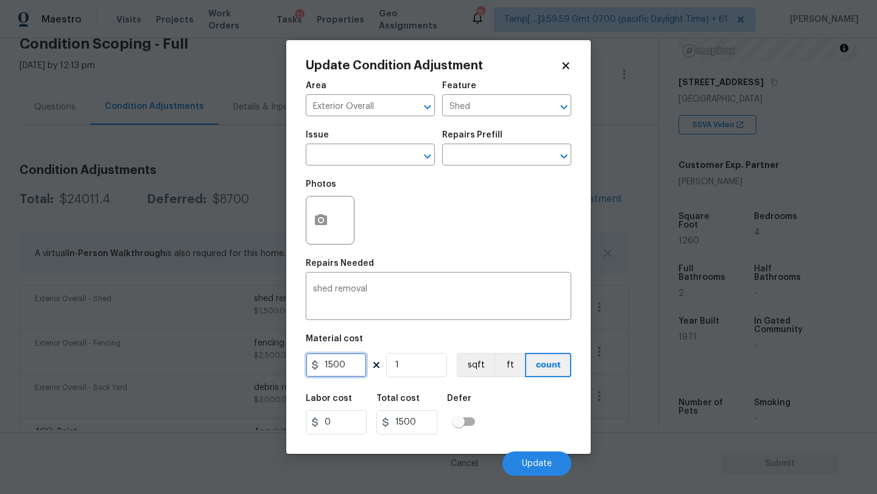
click at [337, 366] on input "1500" at bounding box center [336, 365] width 61 height 24
type input "2000"
click at [545, 460] on span "Update" at bounding box center [537, 464] width 30 height 9
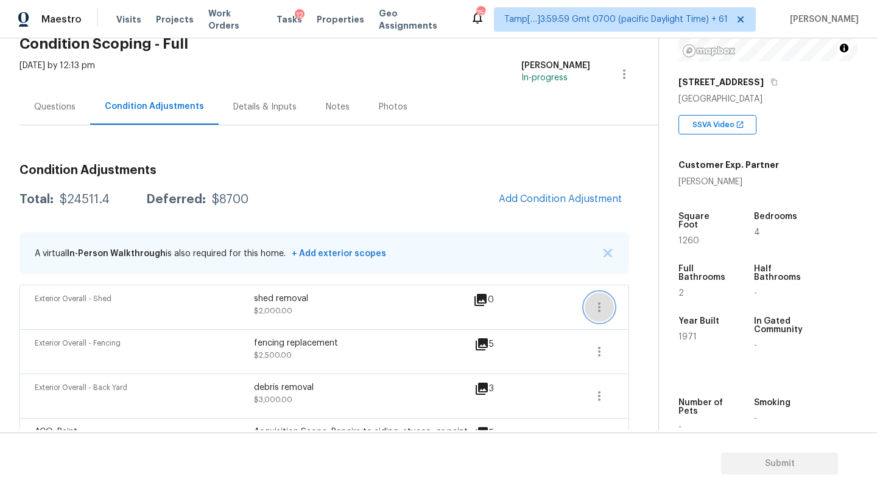
click at [598, 320] on button "button" at bounding box center [598, 307] width 29 height 29
click at [641, 295] on ul "Edit" at bounding box center [669, 305] width 110 height 24
click at [637, 305] on div "Edit" at bounding box center [668, 305] width 95 height 12
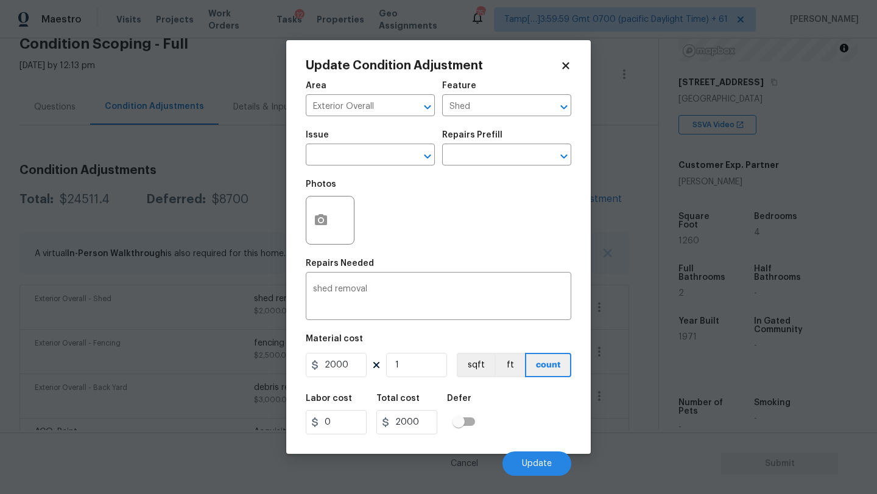
click at [339, 219] on div at bounding box center [330, 220] width 49 height 49
click at [320, 219] on circle "button" at bounding box center [321, 221] width 4 height 4
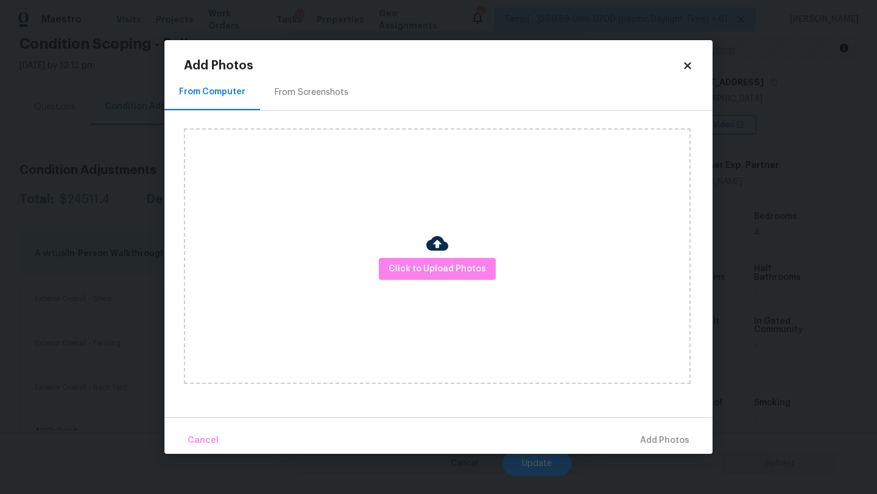
click at [436, 257] on div at bounding box center [437, 246] width 22 height 26
click at [436, 264] on span "Click to Upload Photos" at bounding box center [436, 269] width 97 height 15
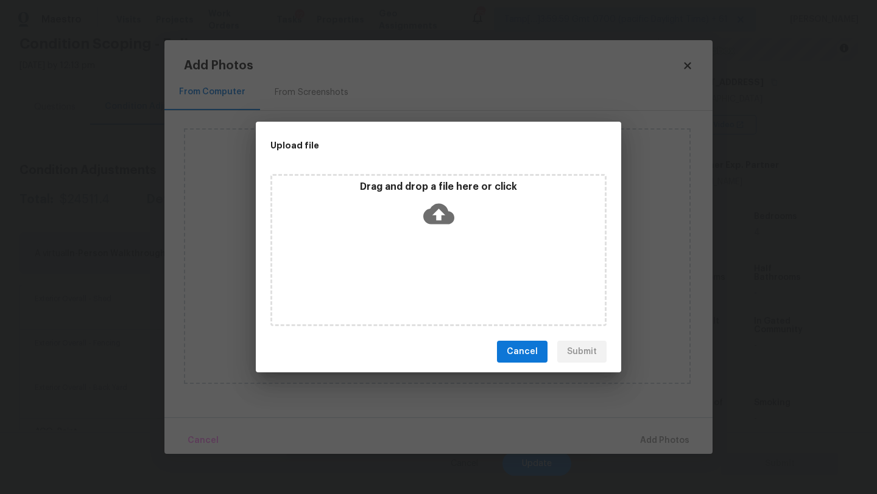
click at [436, 212] on icon at bounding box center [438, 213] width 31 height 31
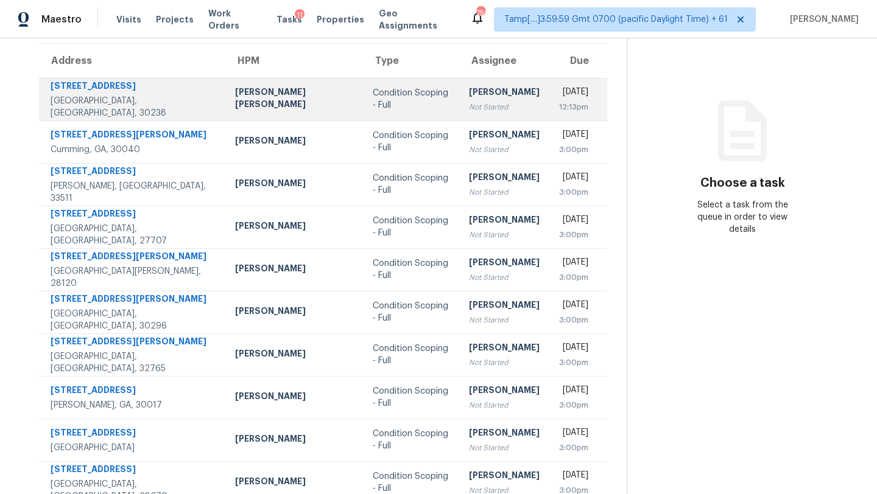
scroll to position [139, 0]
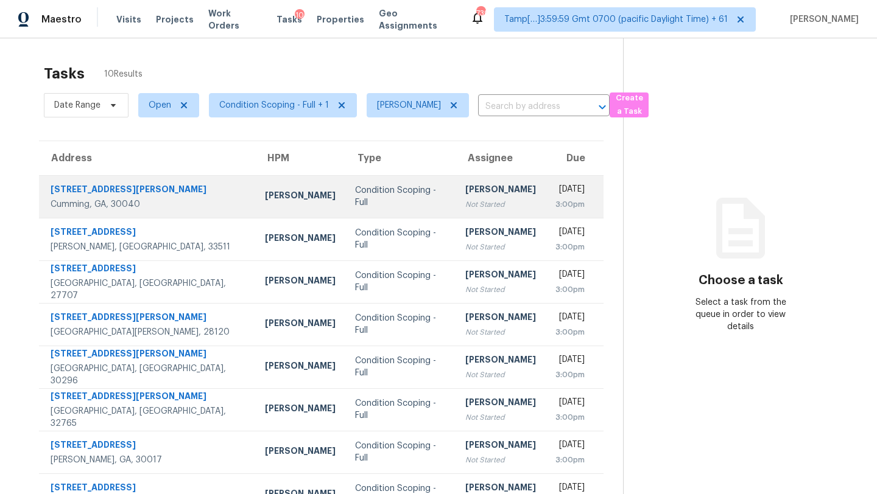
click at [465, 197] on div "[PERSON_NAME]" at bounding box center [500, 190] width 71 height 15
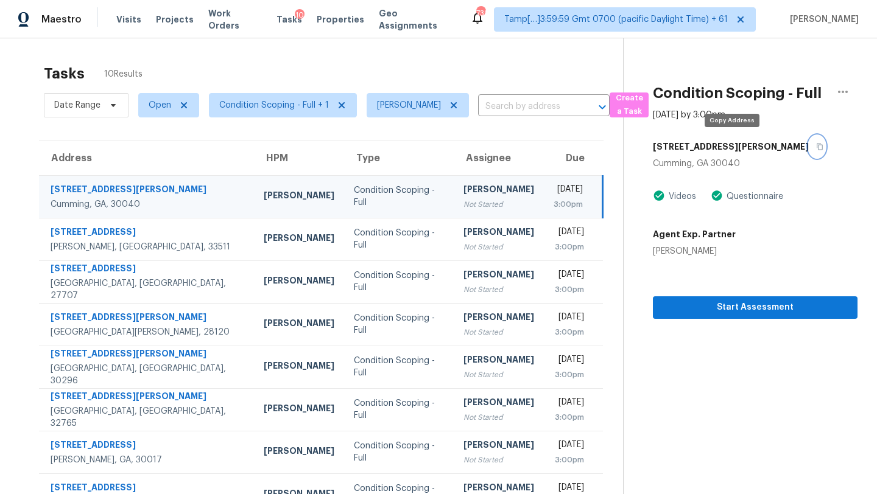
click at [816, 147] on icon "button" at bounding box center [819, 146] width 7 height 7
